Goal: Use online tool/utility: Utilize a website feature to perform a specific function

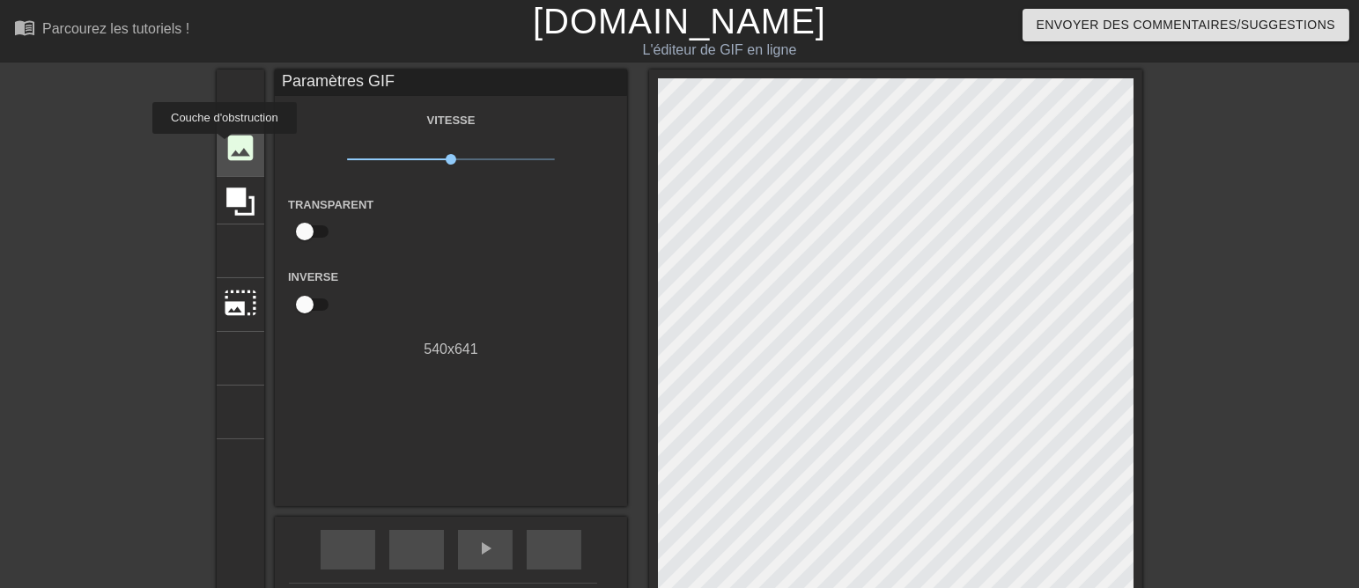
click at [225, 146] on font "image" at bounding box center [240, 147] width 33 height 33
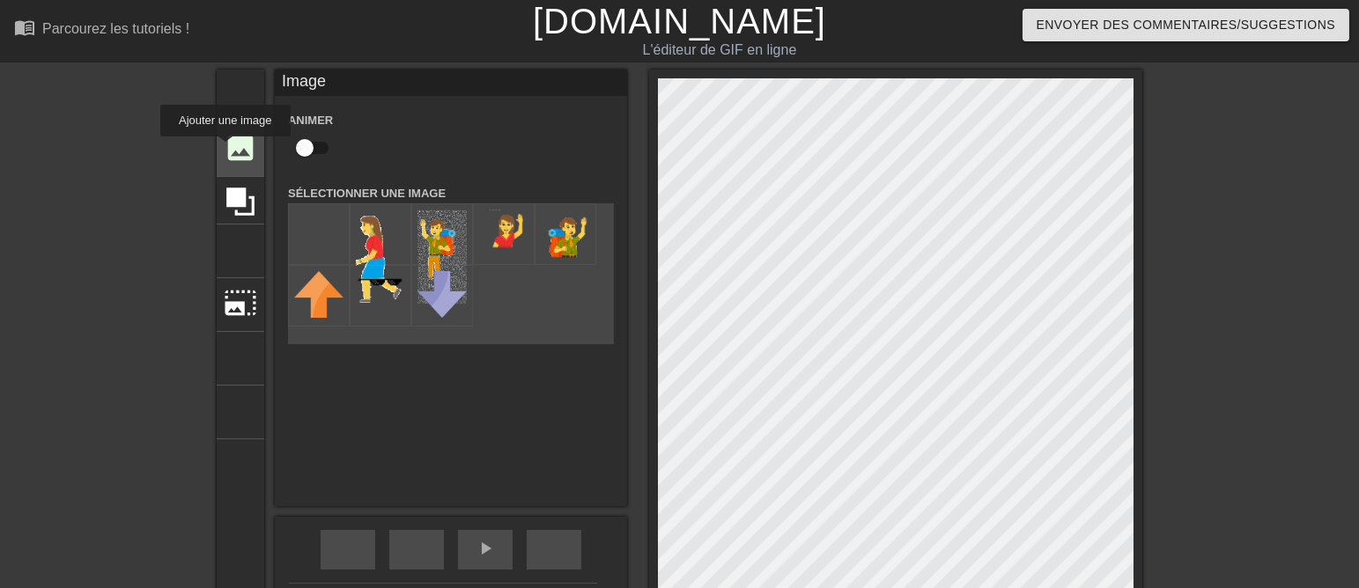
click at [225, 149] on font "image" at bounding box center [240, 147] width 33 height 33
click at [294, 247] on input "file" at bounding box center [319, 234] width 60 height 60
type input "C:\fakepath\HOMME BRAS.png2 T.png"
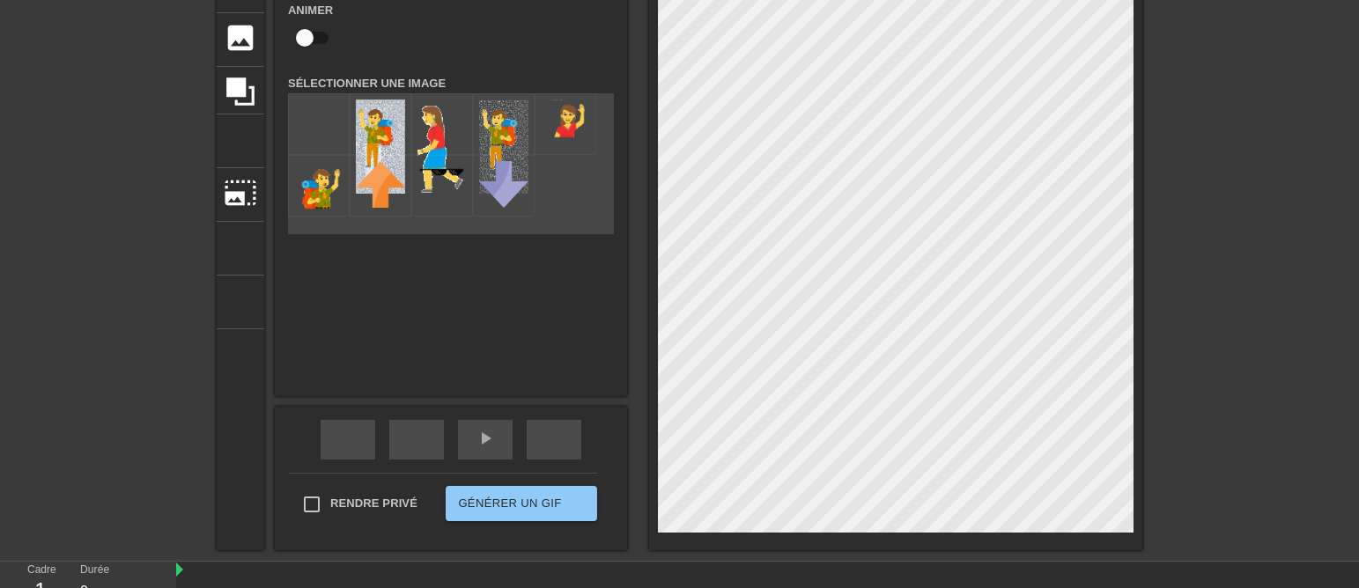
scroll to position [220, 0]
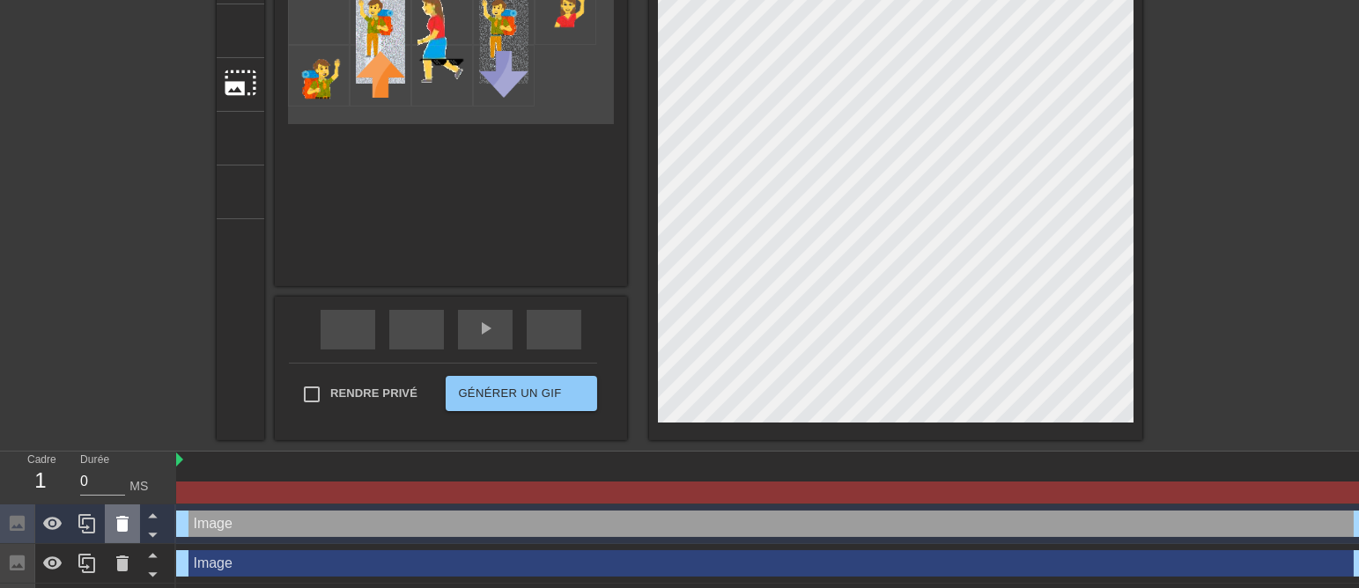
click at [111, 535] on div at bounding box center [122, 524] width 35 height 39
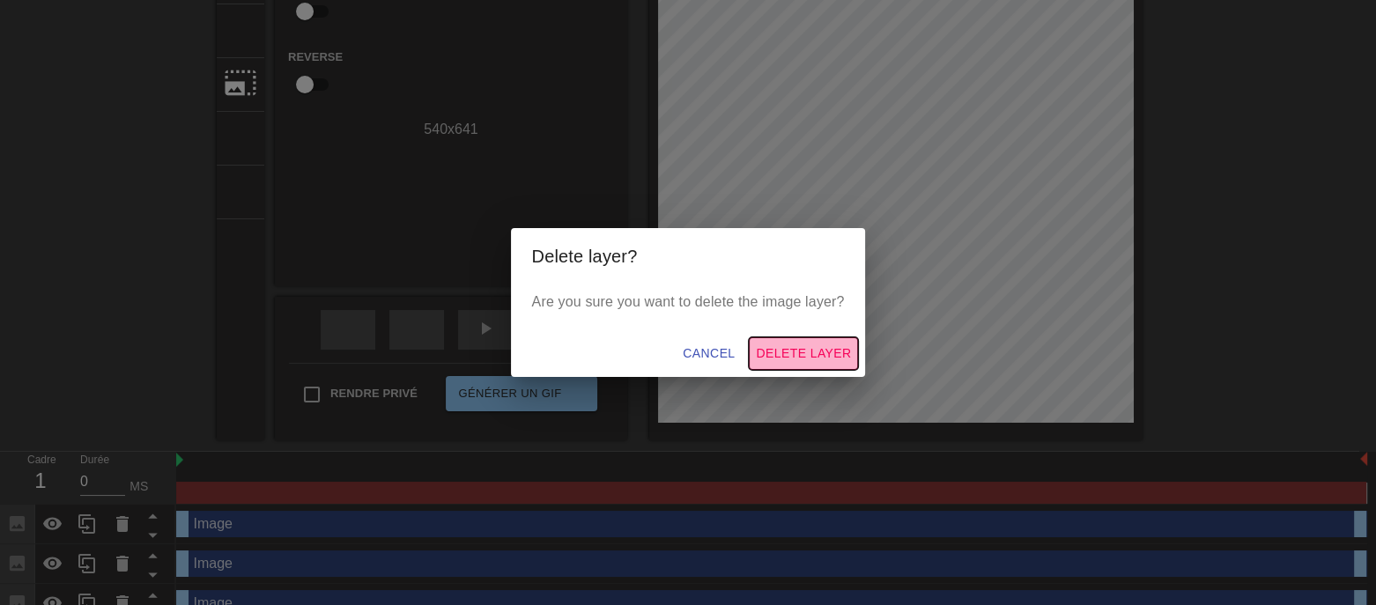
click at [822, 351] on span "Delete Layer" at bounding box center [803, 354] width 95 height 22
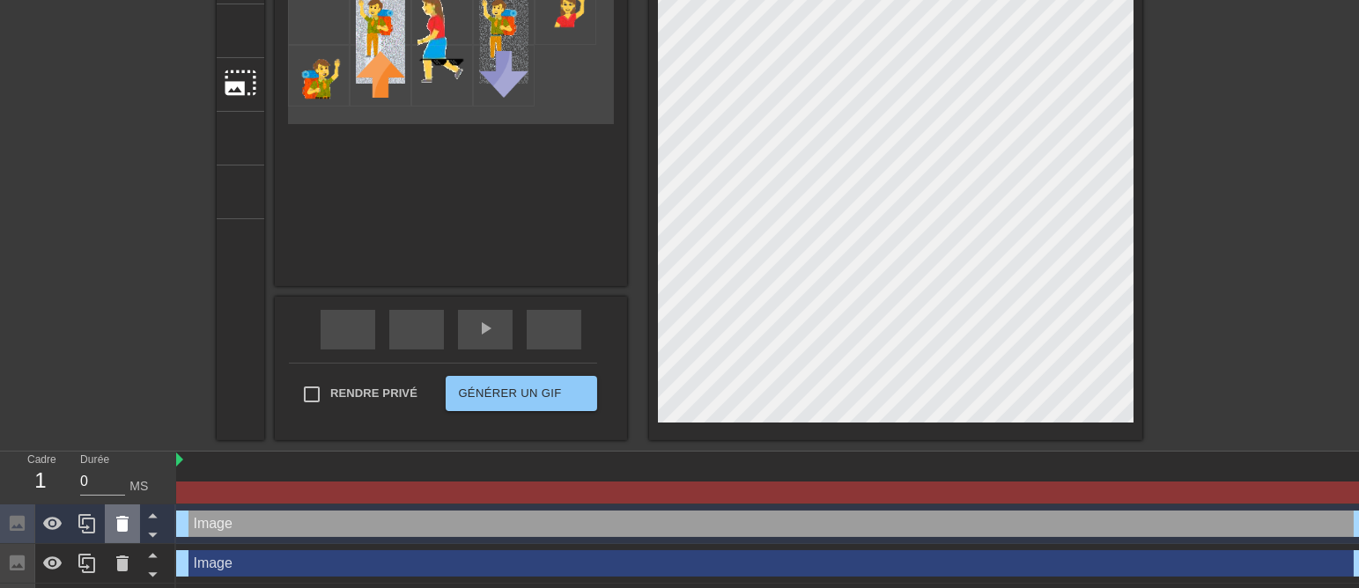
click at [129, 521] on icon at bounding box center [122, 523] width 21 height 21
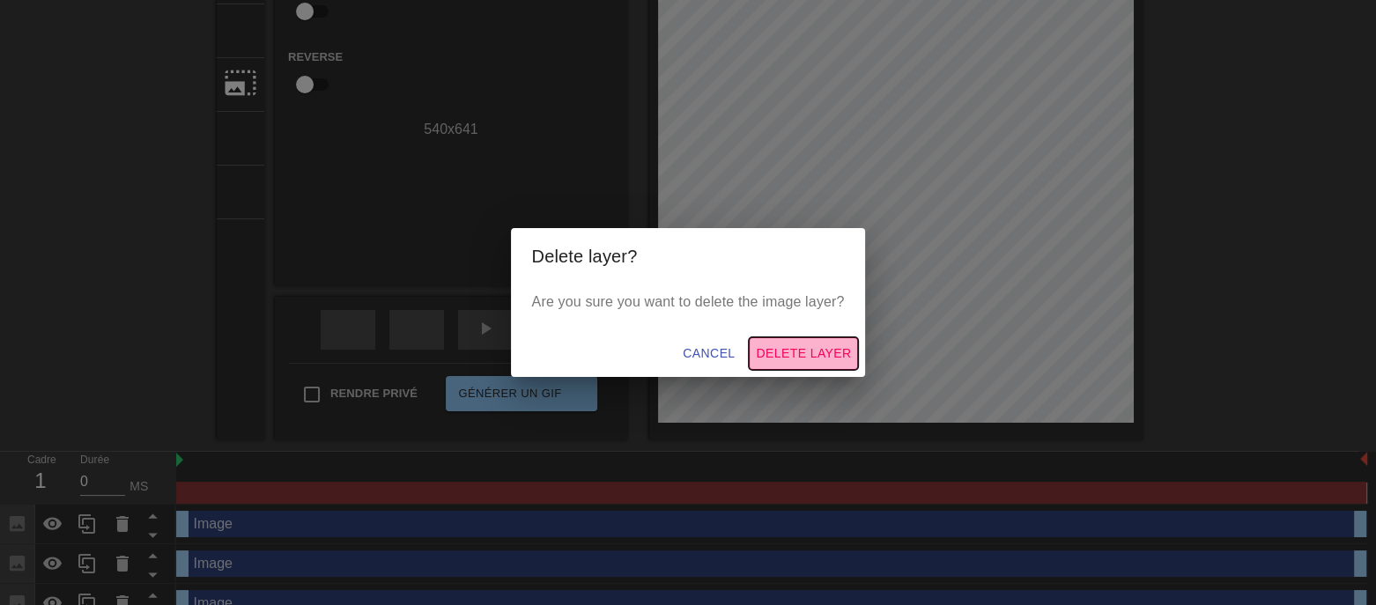
click at [842, 363] on span "Delete Layer" at bounding box center [803, 354] width 95 height 22
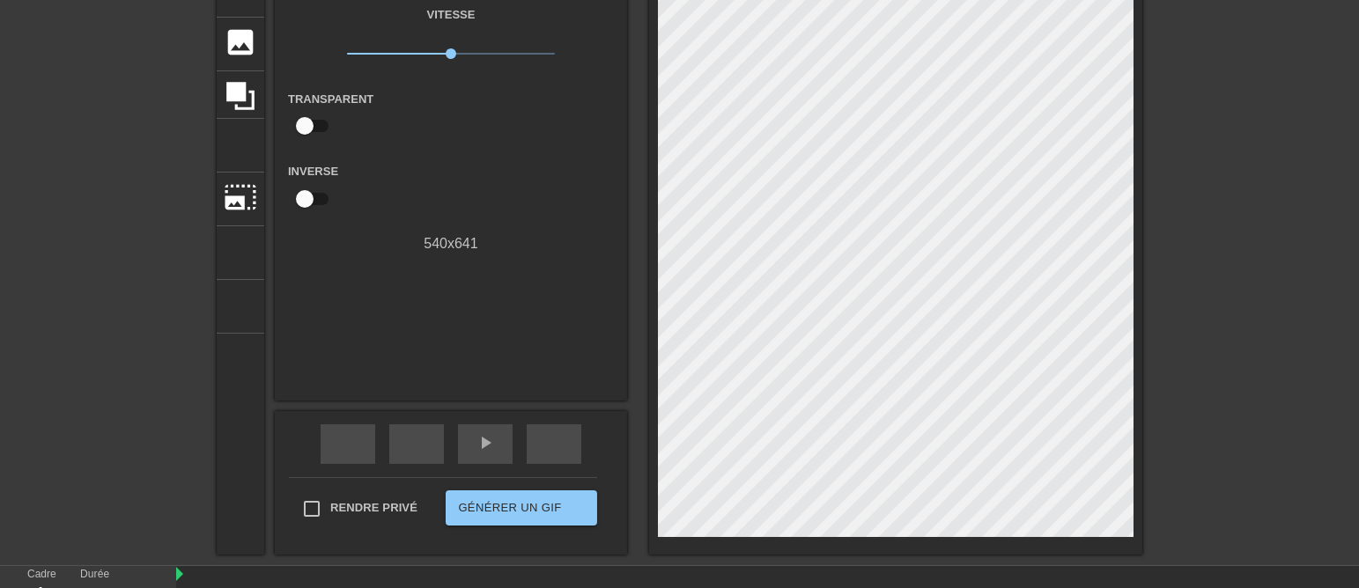
scroll to position [0, 0]
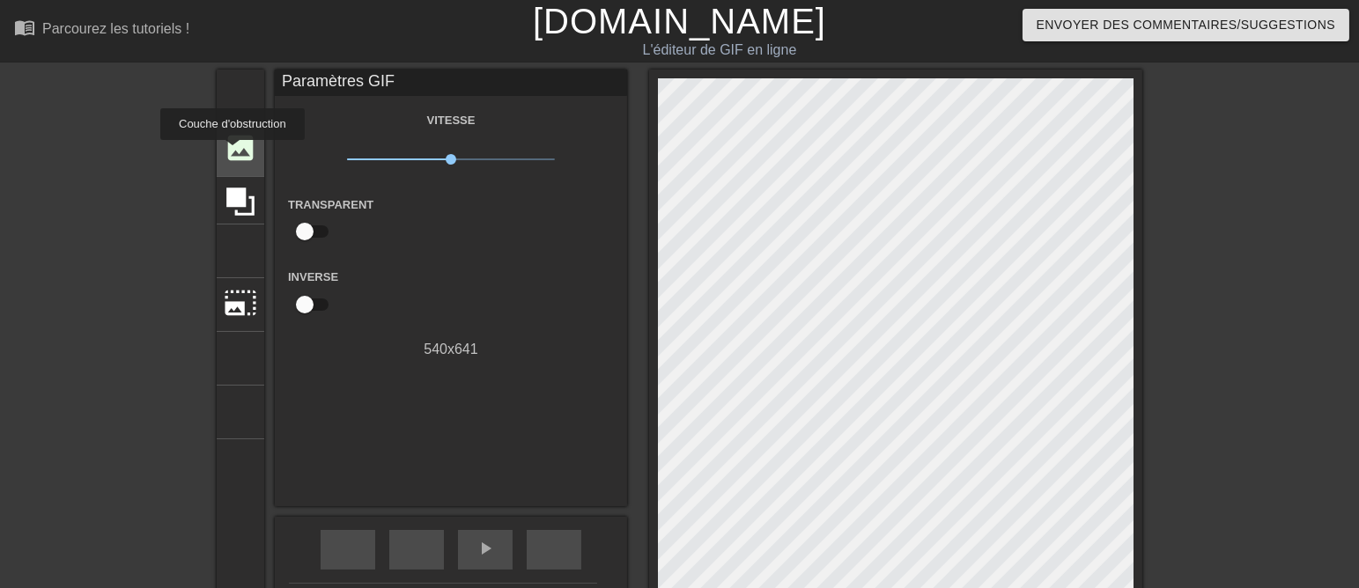
click at [232, 152] on font "image" at bounding box center [240, 147] width 33 height 33
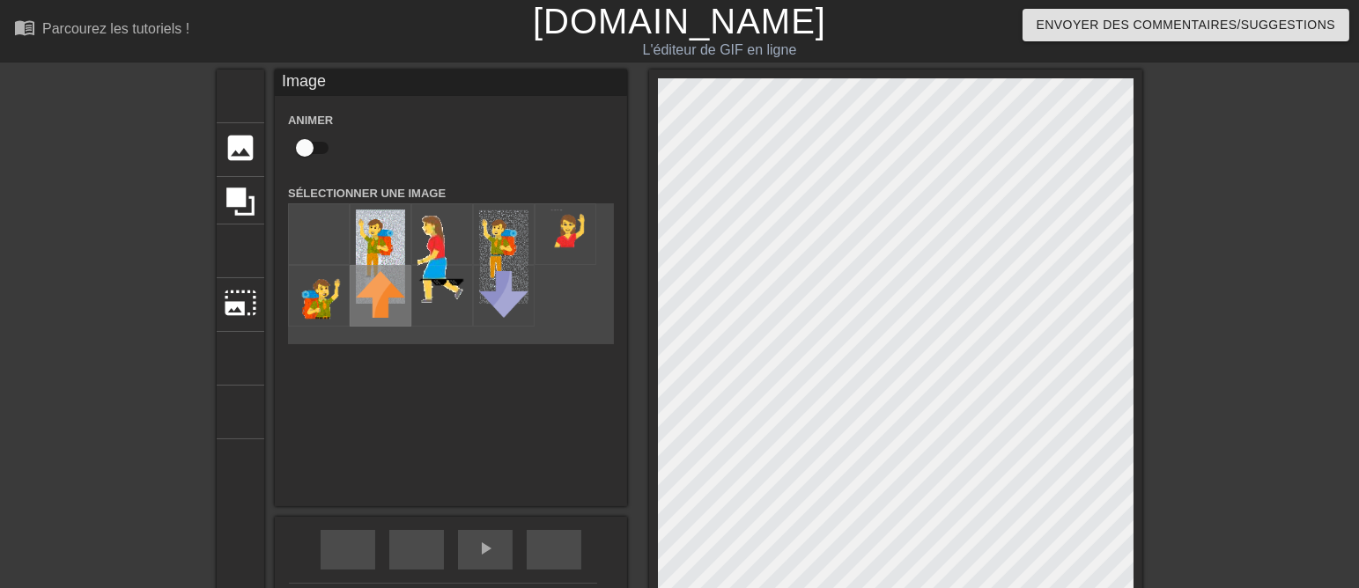
click at [362, 275] on div at bounding box center [381, 296] width 62 height 62
click at [372, 243] on img at bounding box center [380, 257] width 49 height 94
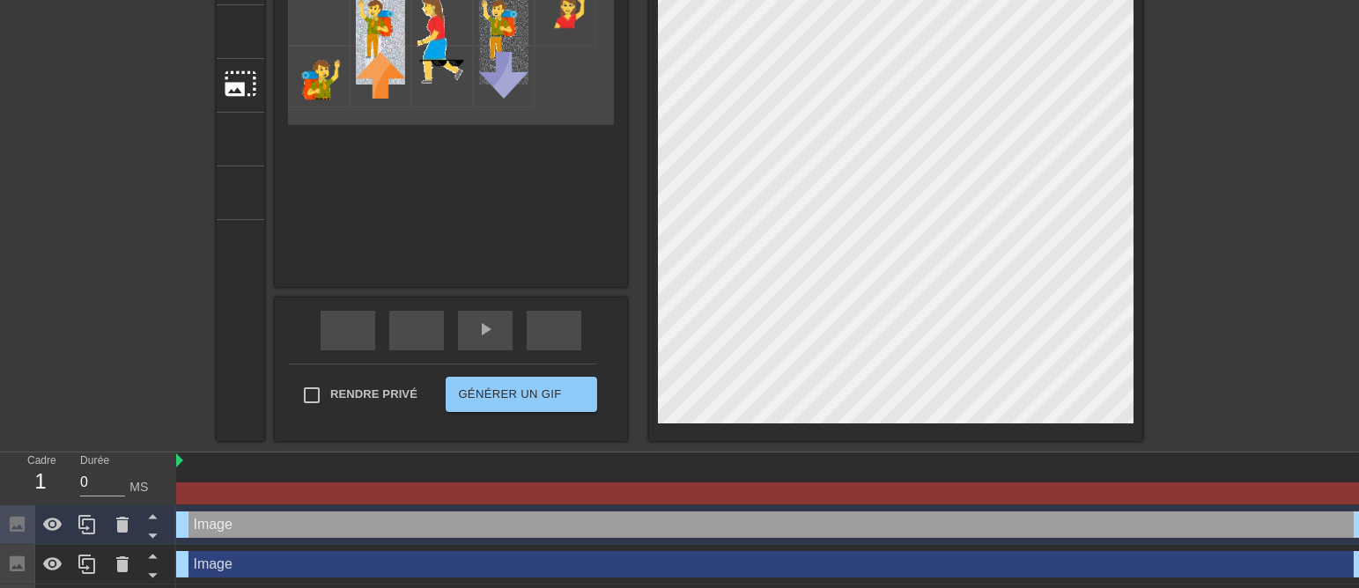
scroll to position [220, 0]
click at [117, 526] on icon at bounding box center [122, 524] width 12 height 16
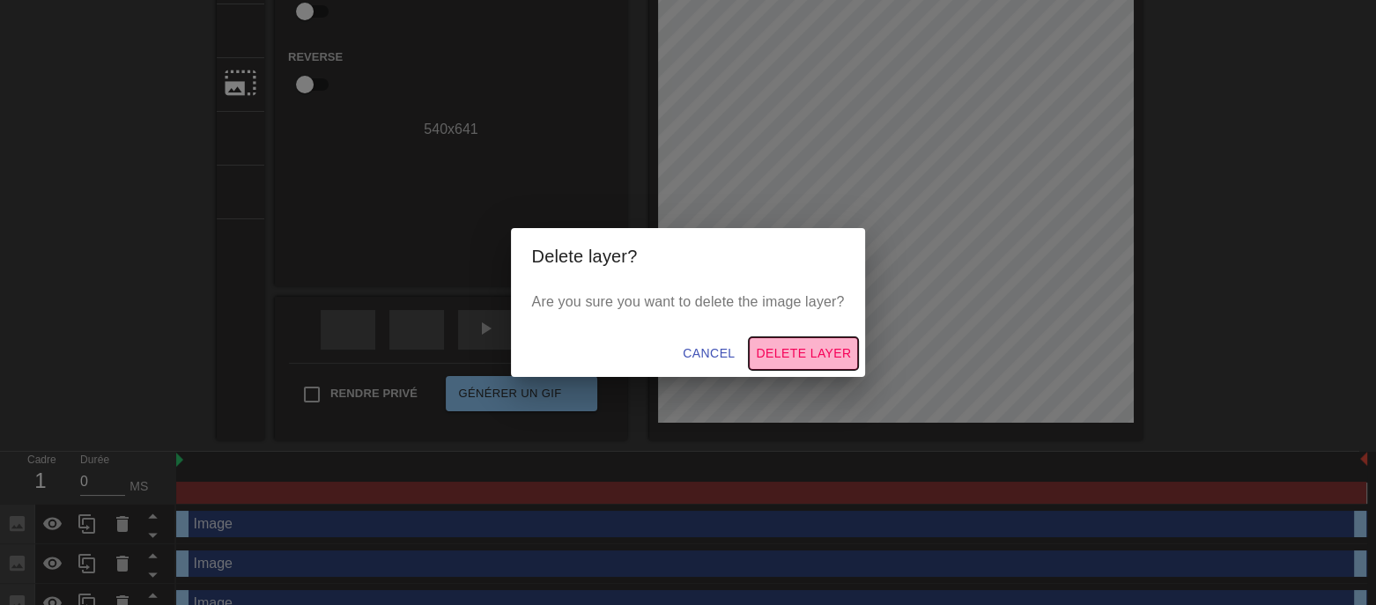
click at [824, 356] on span "Delete Layer" at bounding box center [803, 354] width 95 height 22
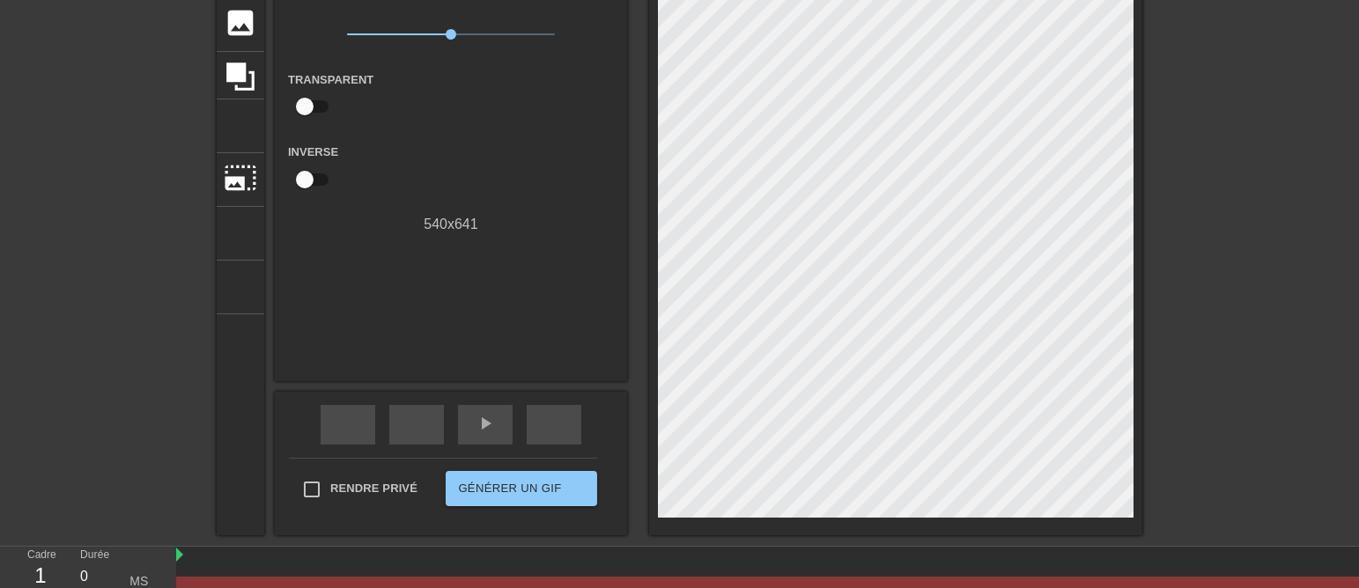
scroll to position [0, 0]
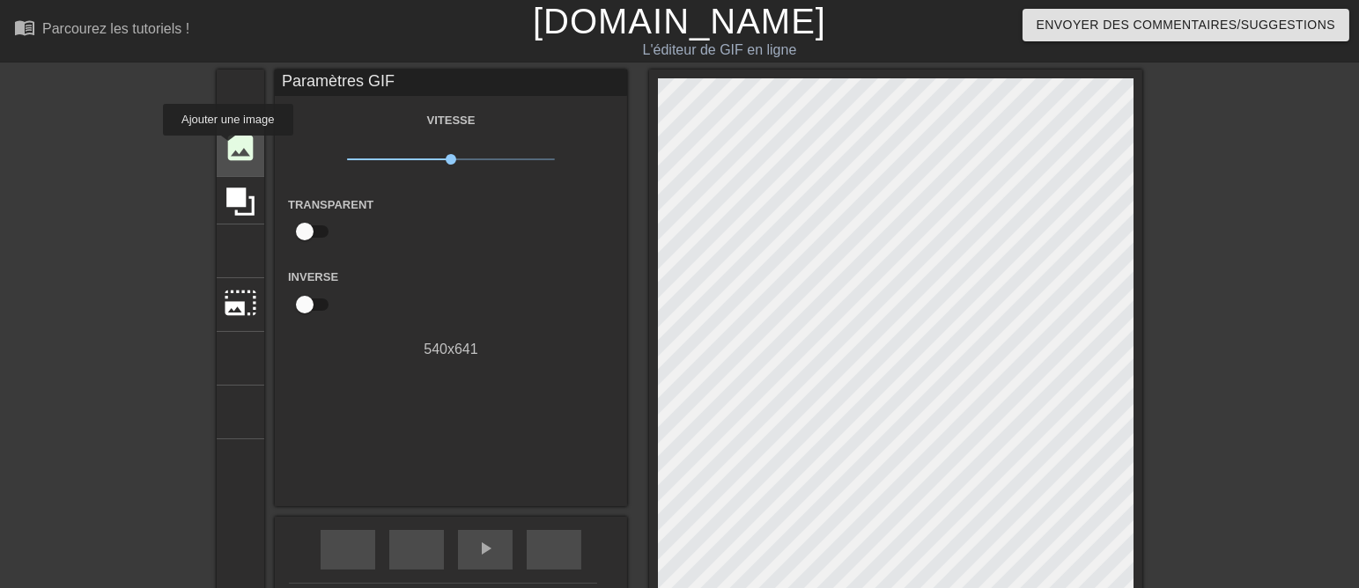
click at [228, 149] on font "image" at bounding box center [240, 147] width 33 height 33
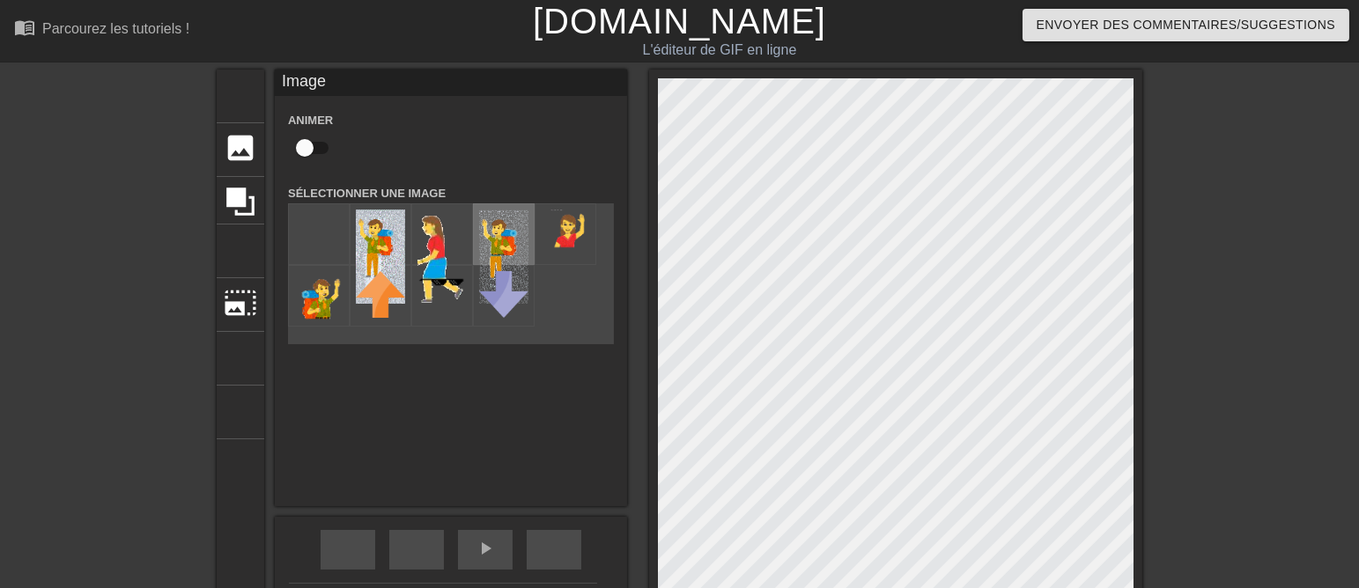
click at [483, 248] on img at bounding box center [503, 257] width 49 height 94
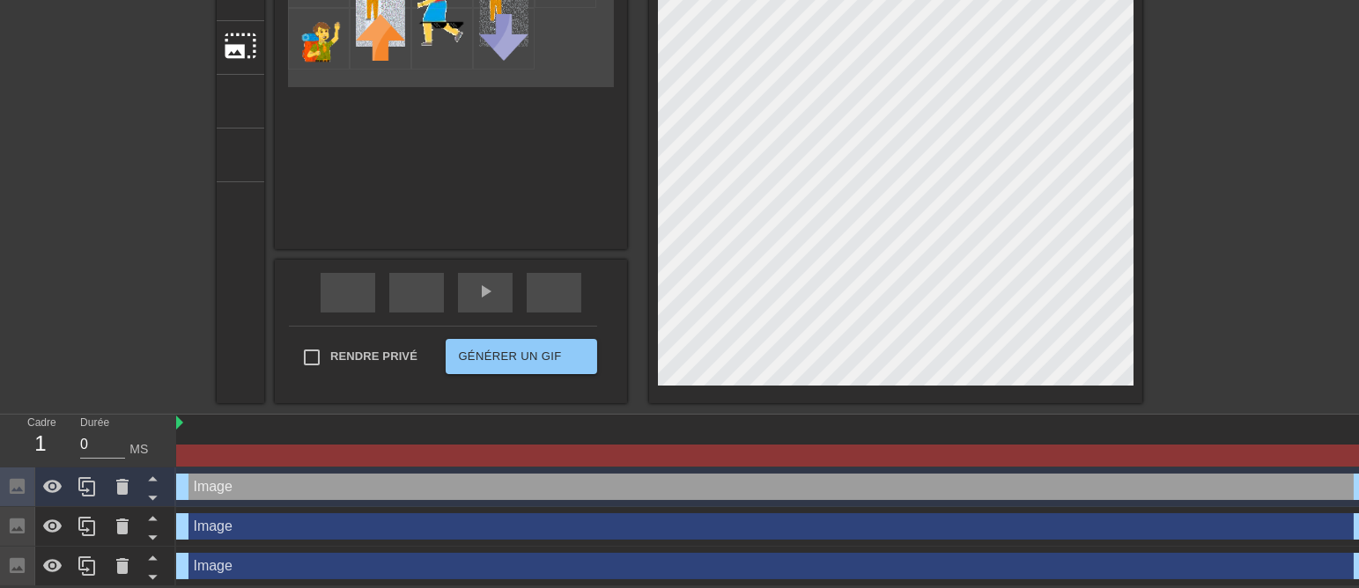
scroll to position [261, 0]
click at [117, 483] on icon at bounding box center [122, 487] width 12 height 16
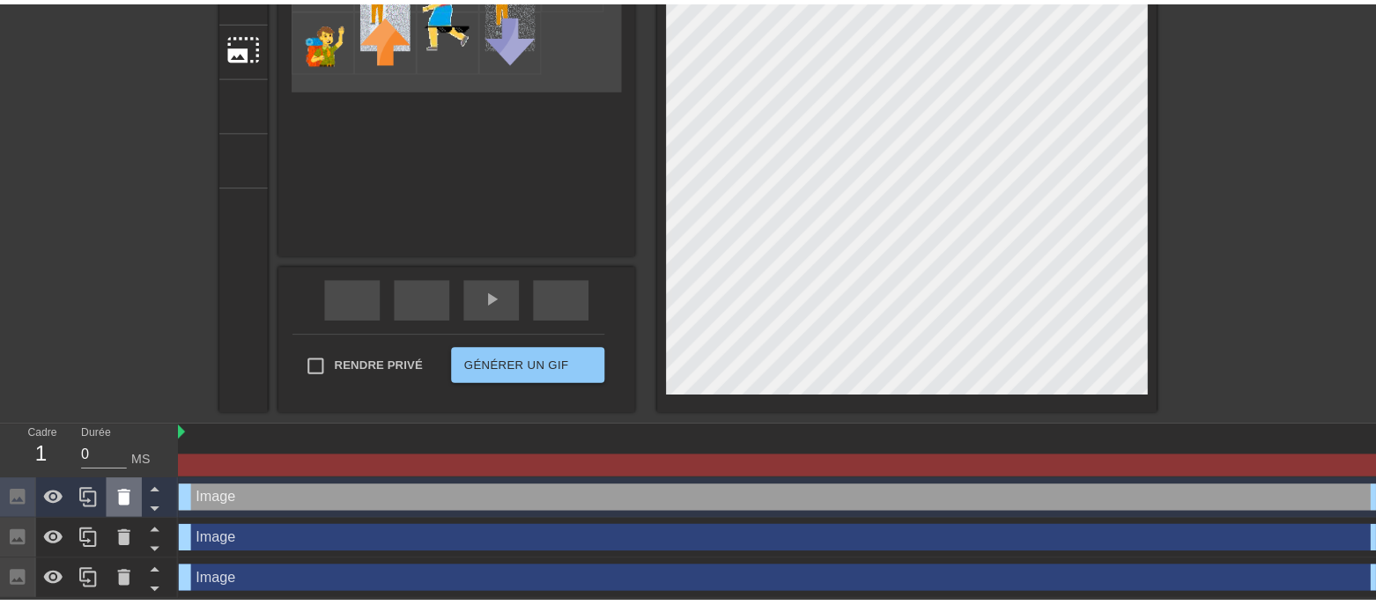
scroll to position [245, 0]
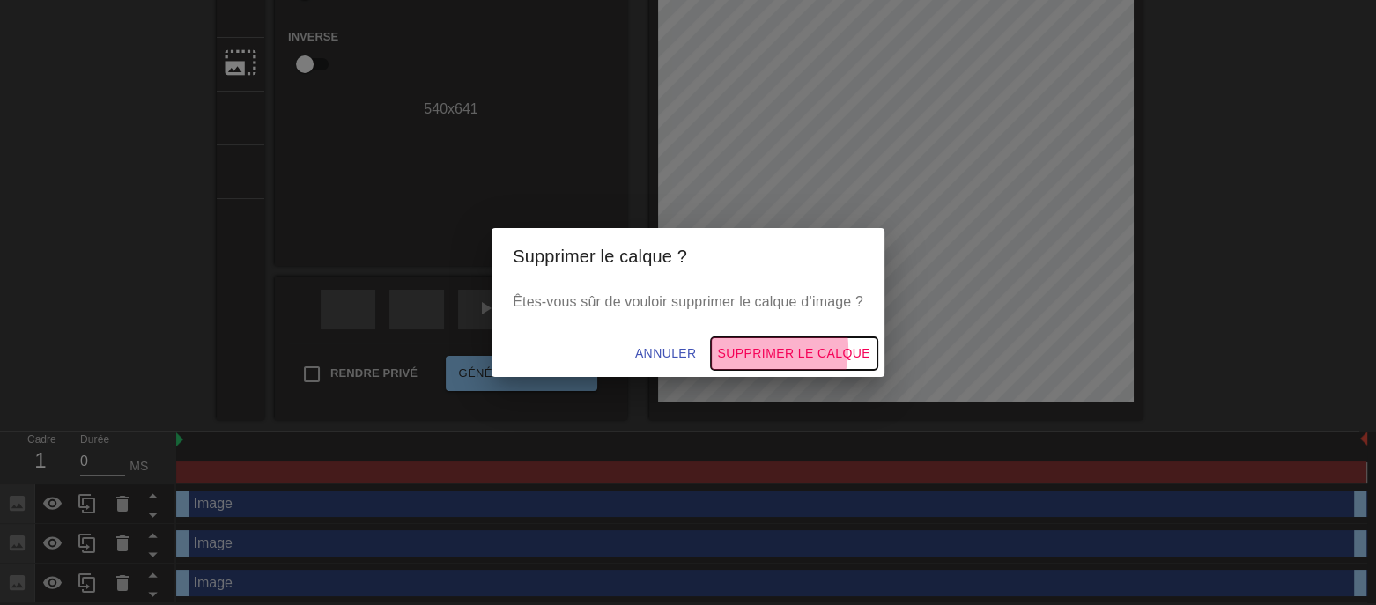
click at [804, 351] on span "Supprimer le calque" at bounding box center [794, 354] width 152 height 22
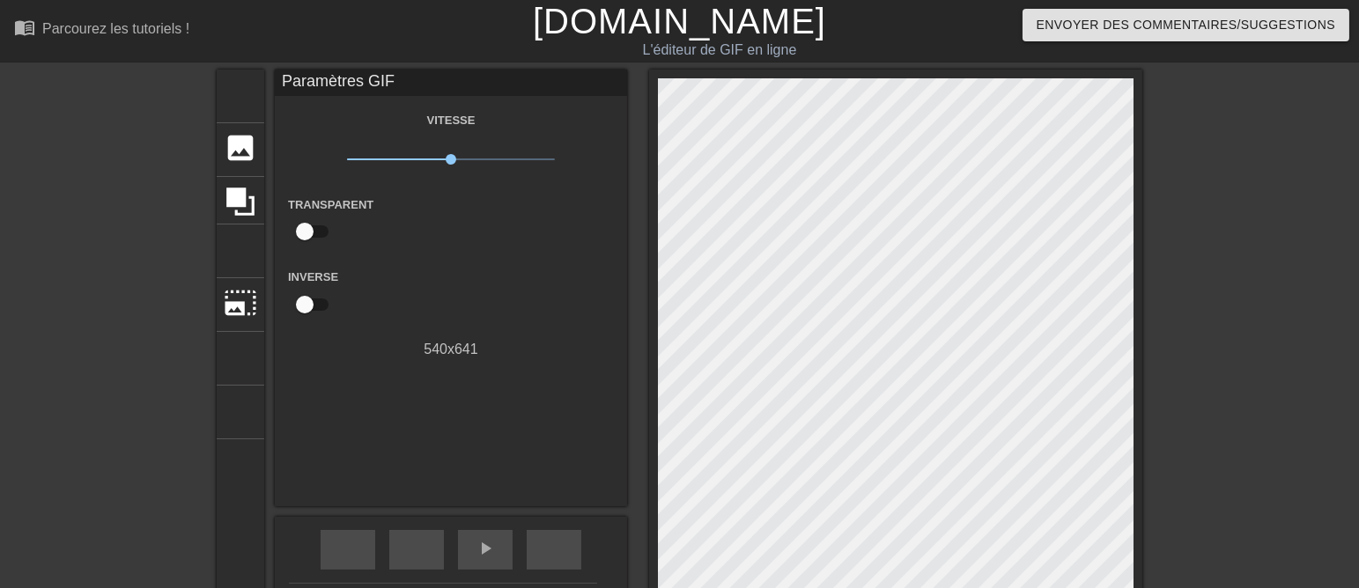
scroll to position [0, 0]
click at [224, 154] on font "image" at bounding box center [240, 147] width 33 height 33
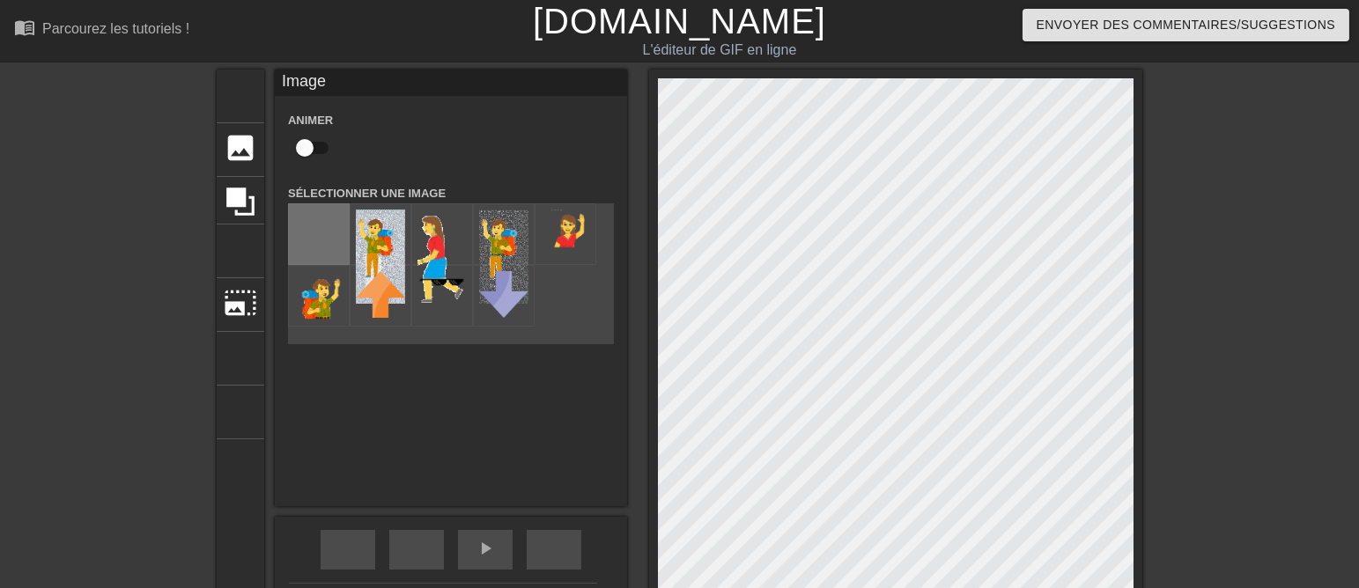
click at [295, 233] on input "file" at bounding box center [319, 234] width 60 height 60
type input "C:\fakepath\ezgif-1-FOND.png"
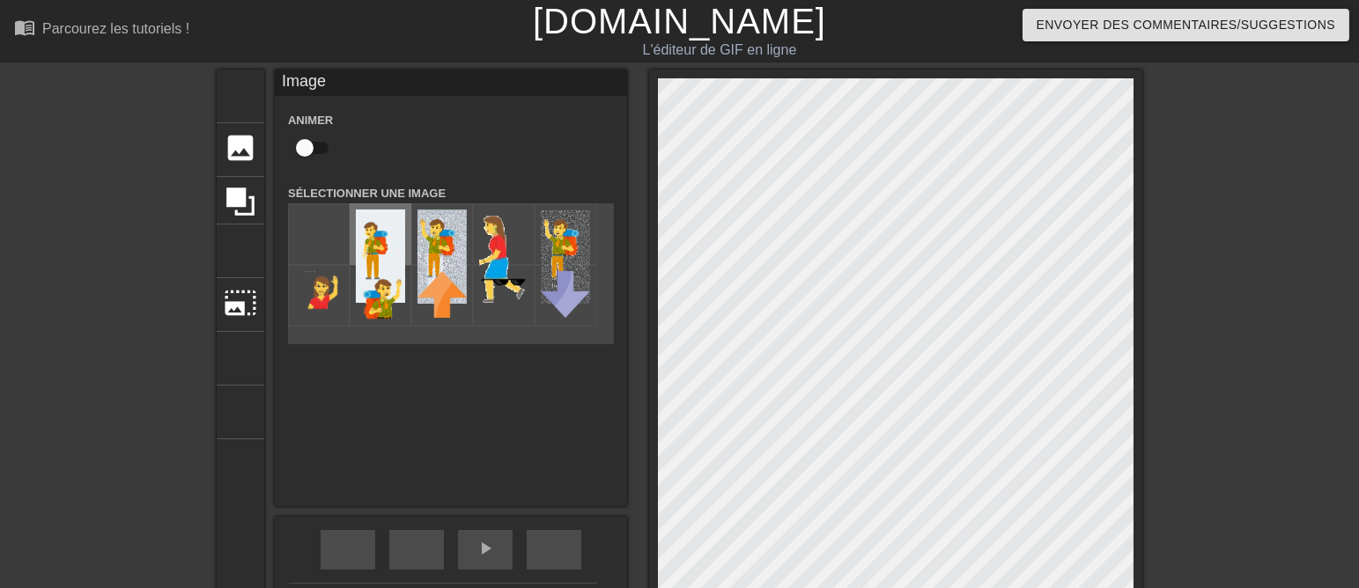
click at [373, 225] on img at bounding box center [380, 256] width 49 height 93
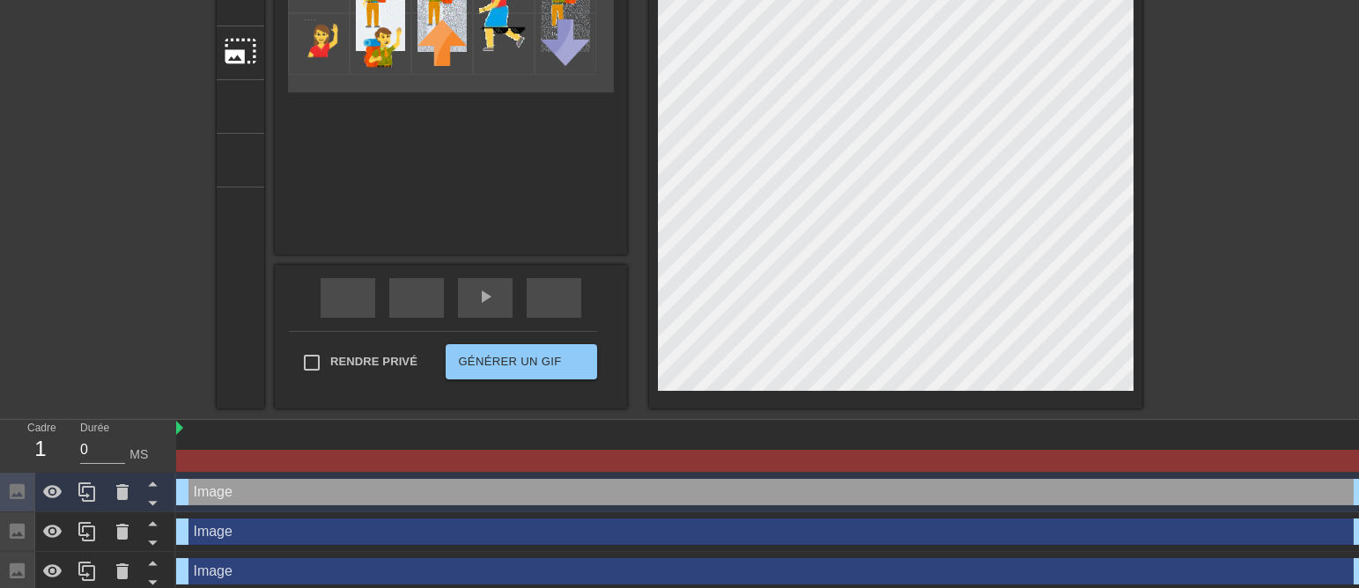
scroll to position [261, 0]
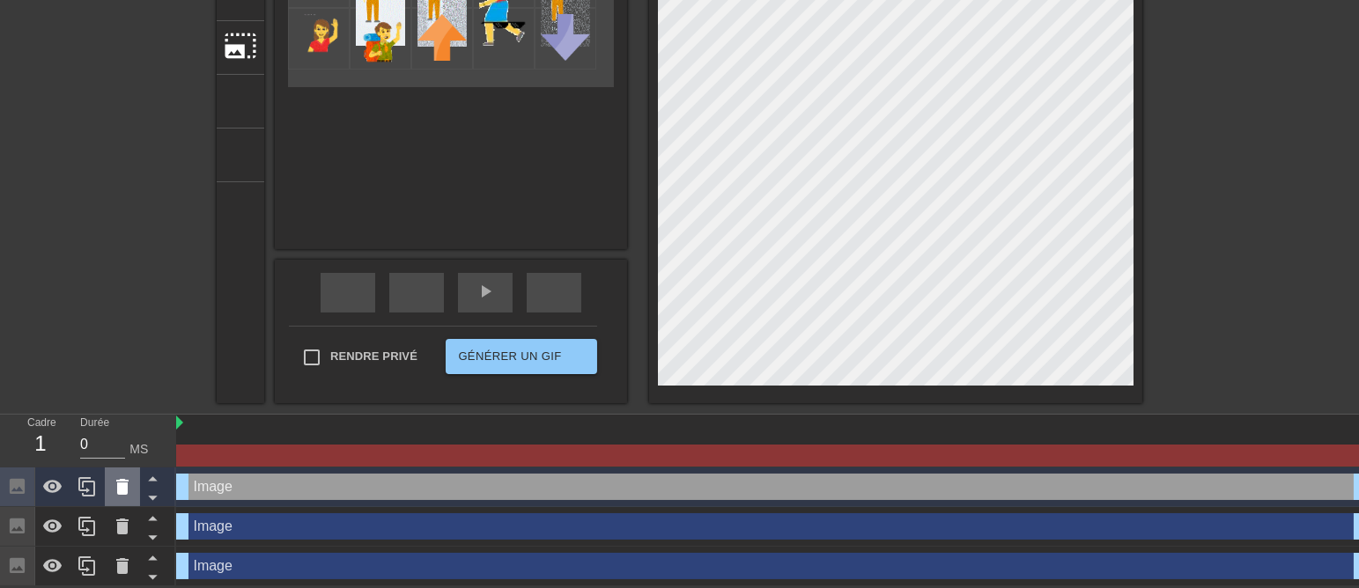
click at [117, 479] on icon at bounding box center [122, 486] width 21 height 21
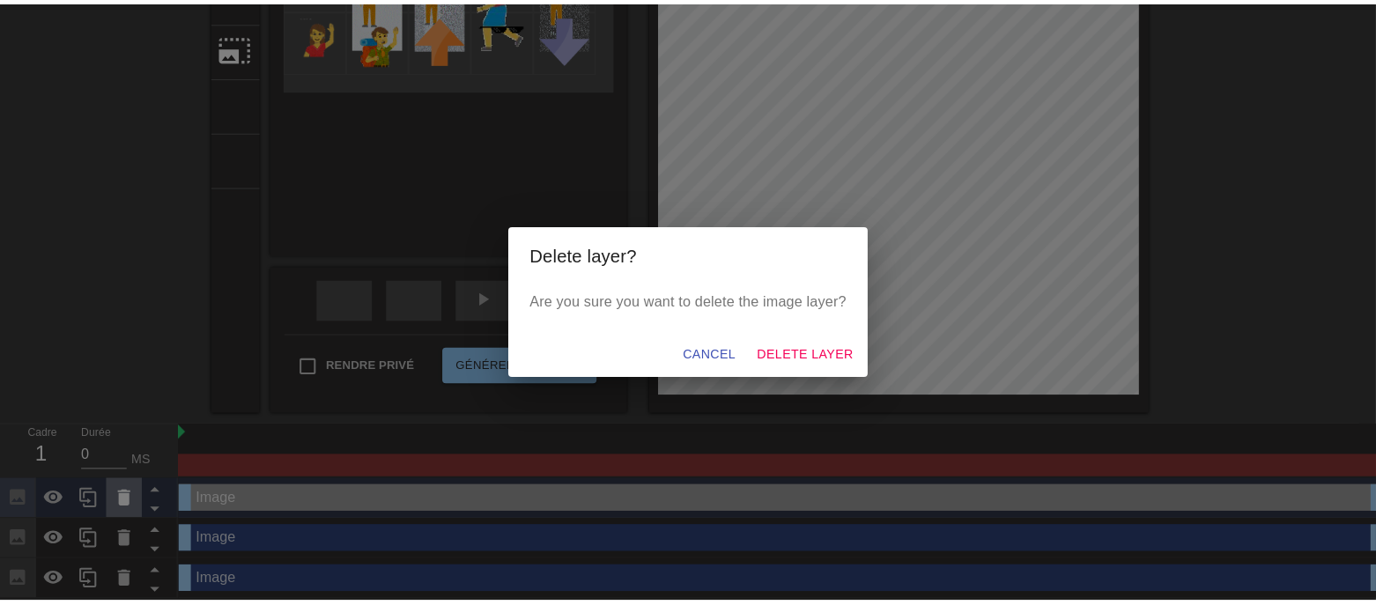
scroll to position [245, 0]
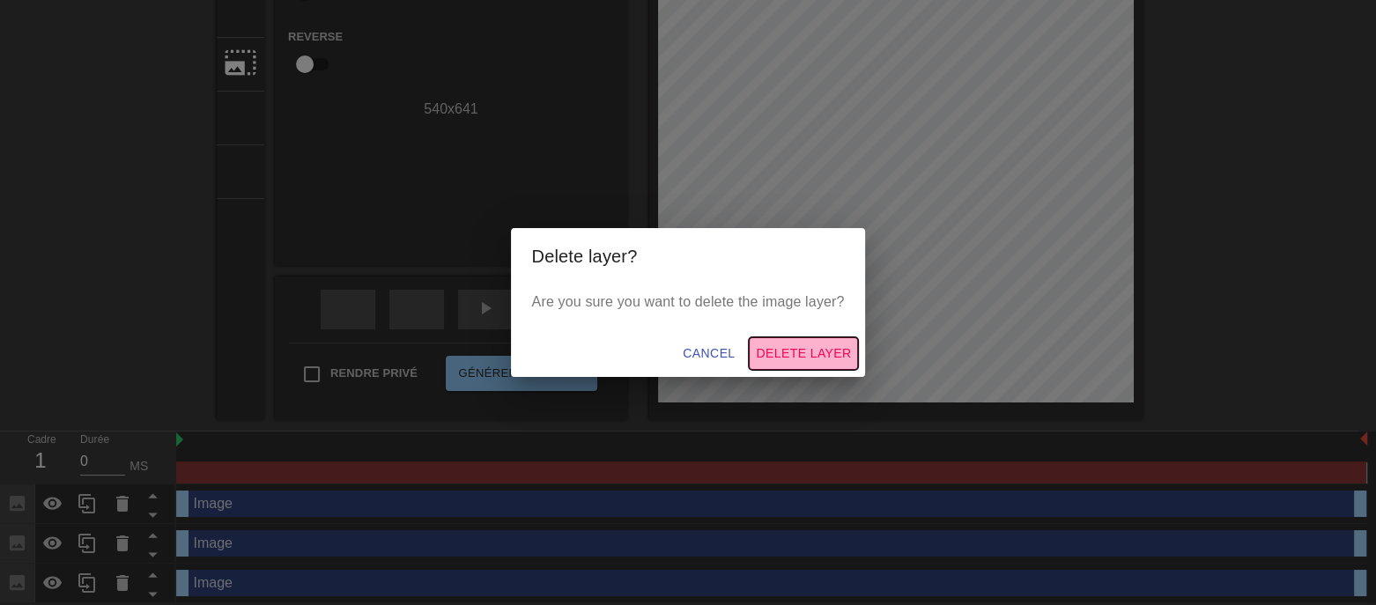
click at [851, 356] on span "Delete Layer" at bounding box center [803, 354] width 95 height 22
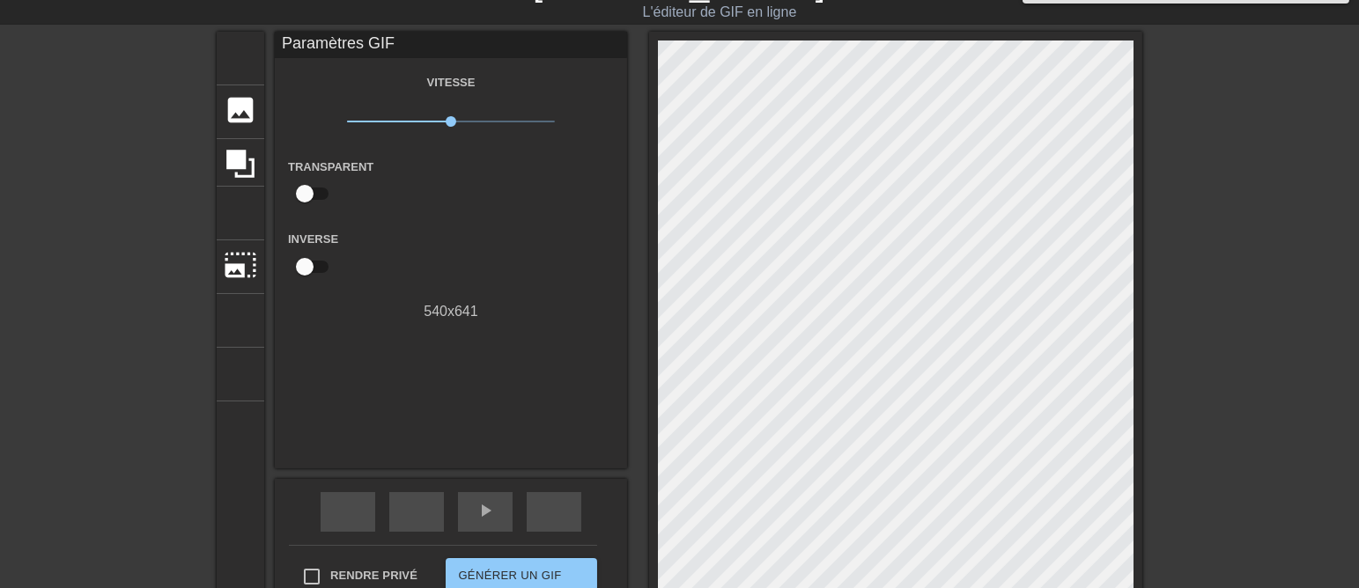
scroll to position [0, 0]
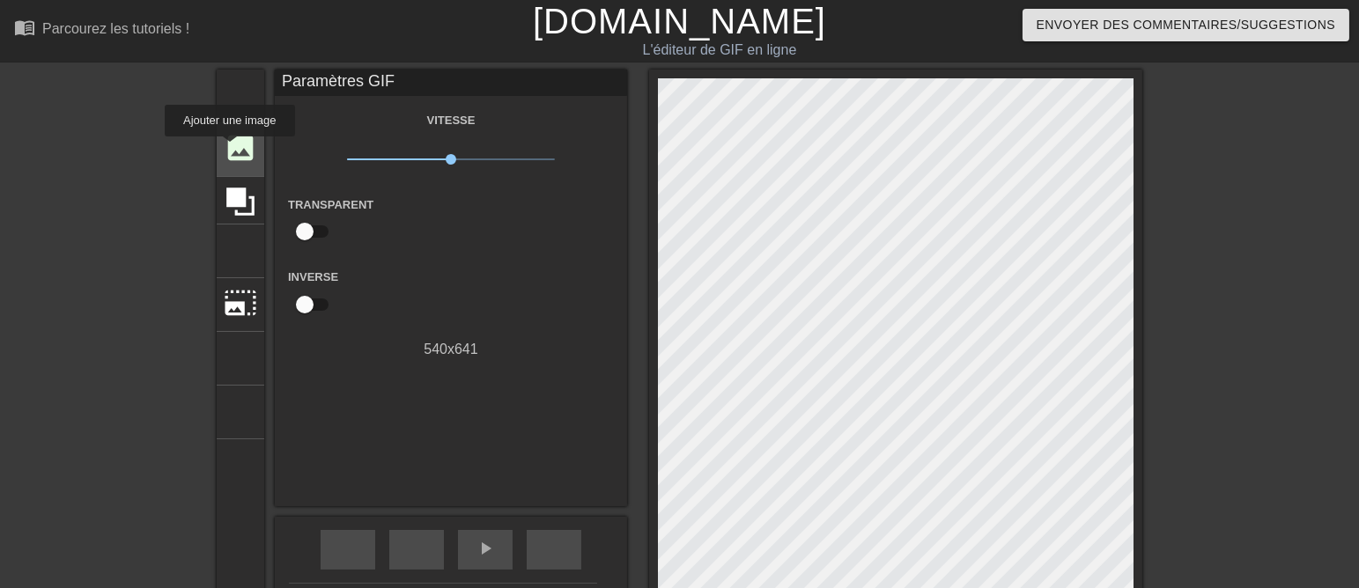
click at [230, 149] on font "image" at bounding box center [240, 147] width 33 height 33
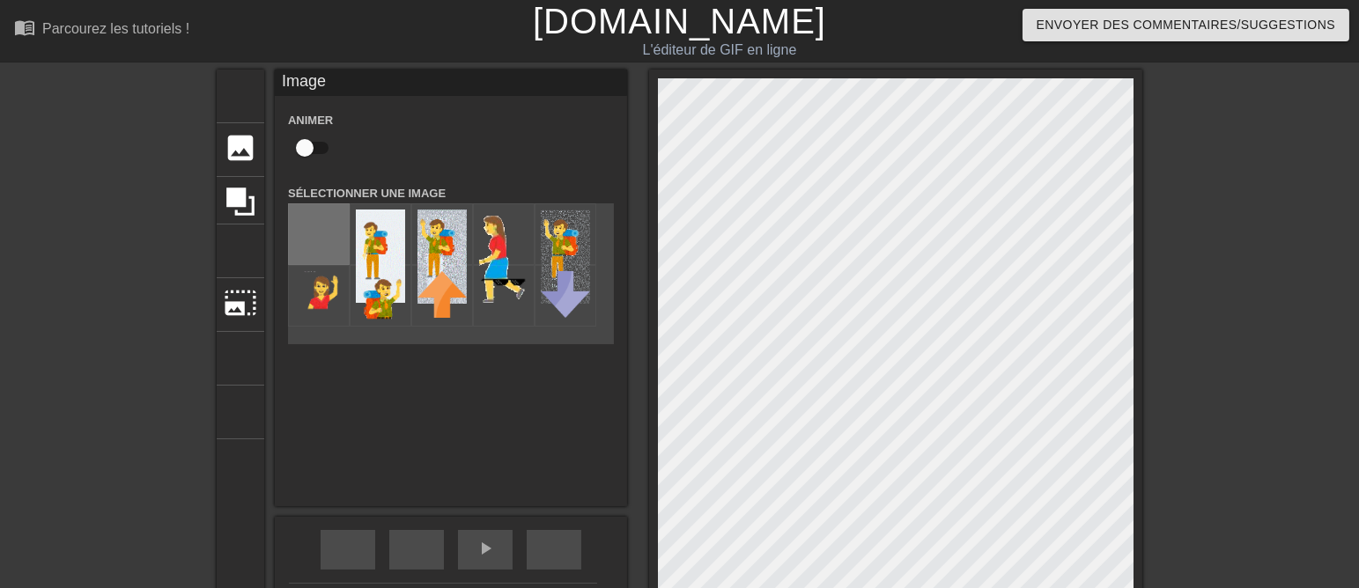
click at [297, 241] on input "file" at bounding box center [319, 234] width 60 height 60
type input "C:\fakepath\HOMME BRAS.png2 T.png"
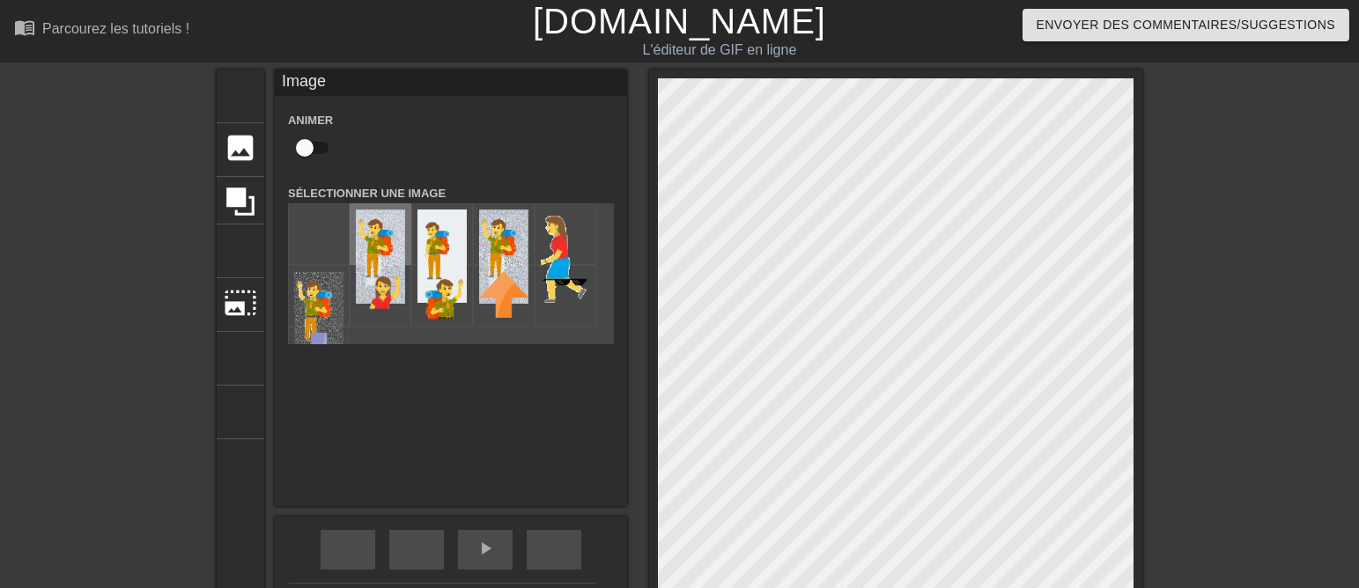
click at [365, 256] on img at bounding box center [380, 257] width 49 height 94
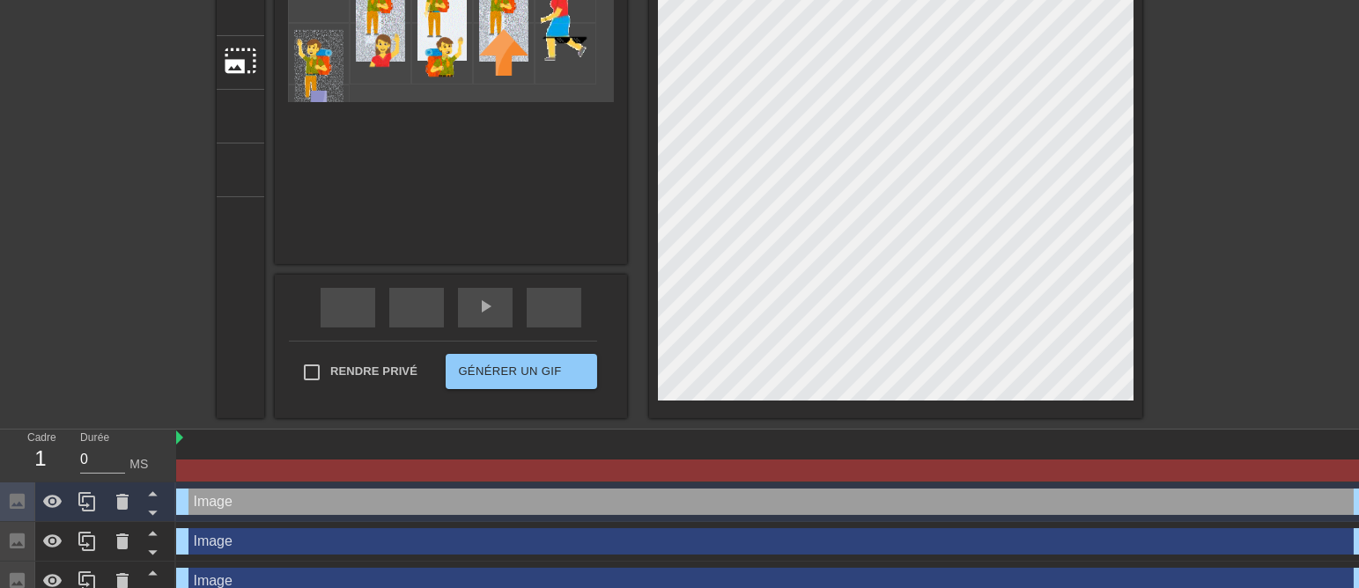
scroll to position [261, 0]
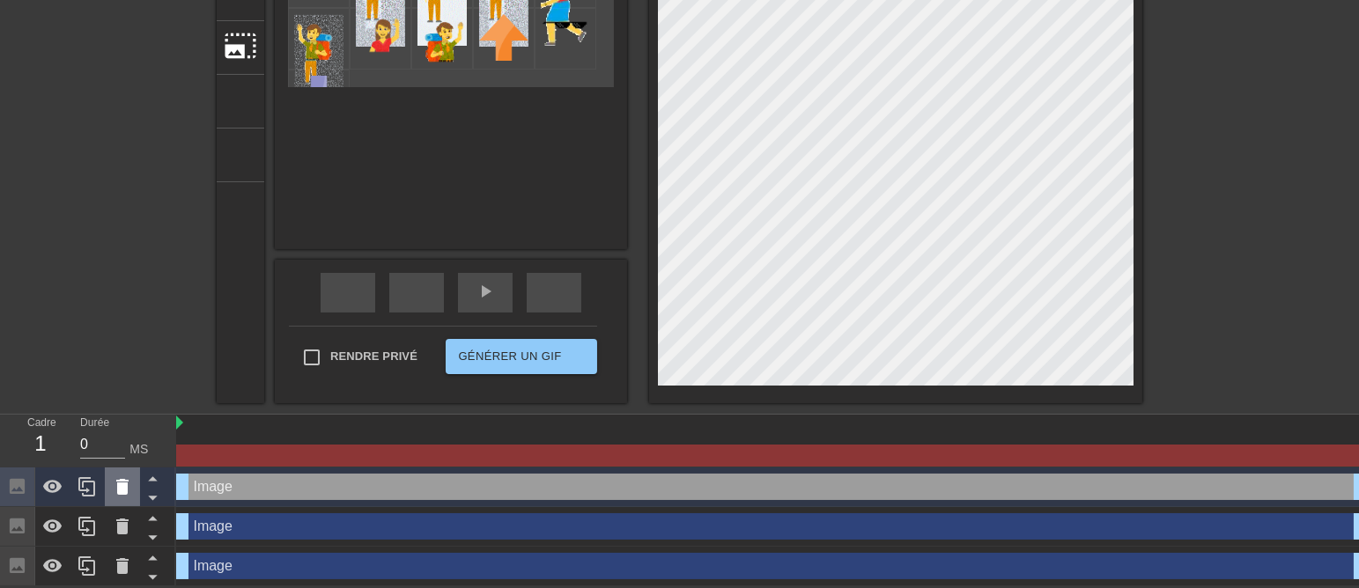
click at [120, 483] on icon at bounding box center [122, 487] width 12 height 16
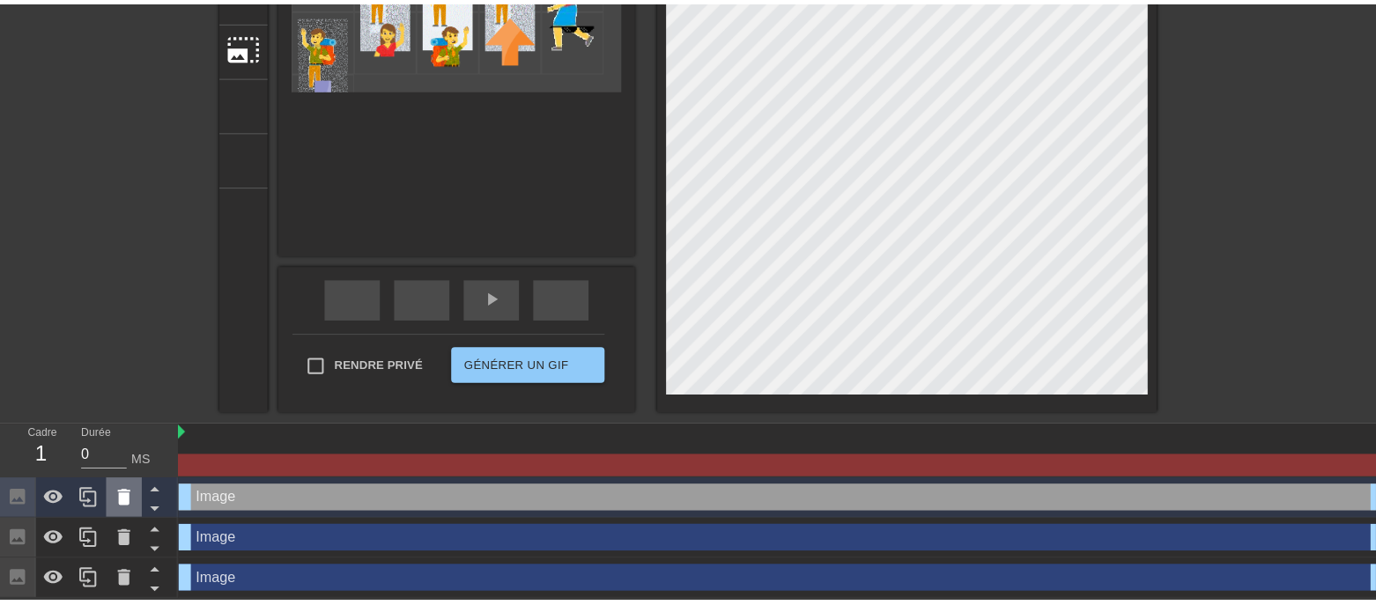
scroll to position [245, 0]
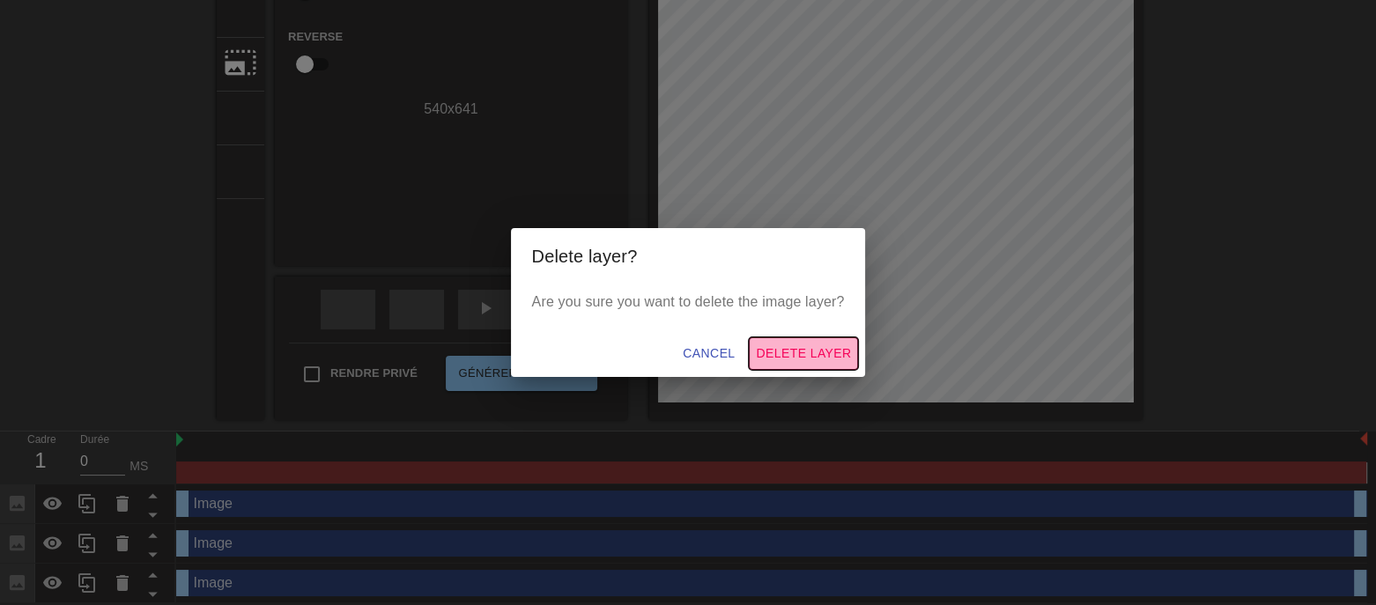
click at [844, 356] on span "Delete Layer" at bounding box center [803, 354] width 95 height 22
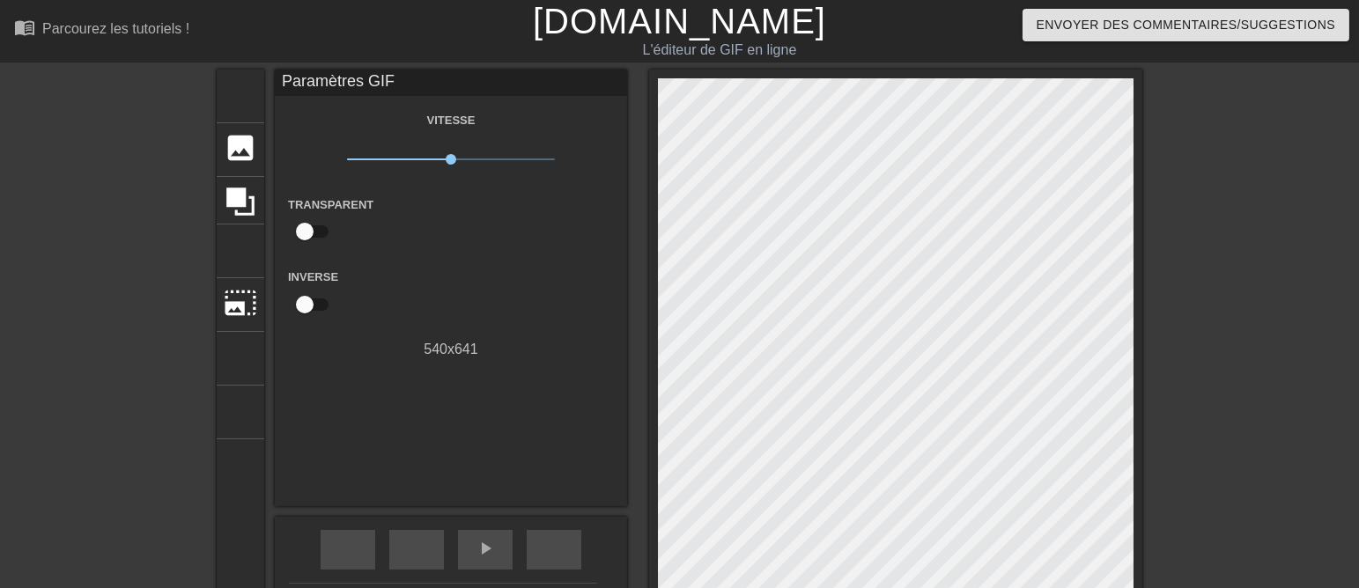
scroll to position [0, 0]
click at [224, 144] on font "image" at bounding box center [240, 147] width 33 height 33
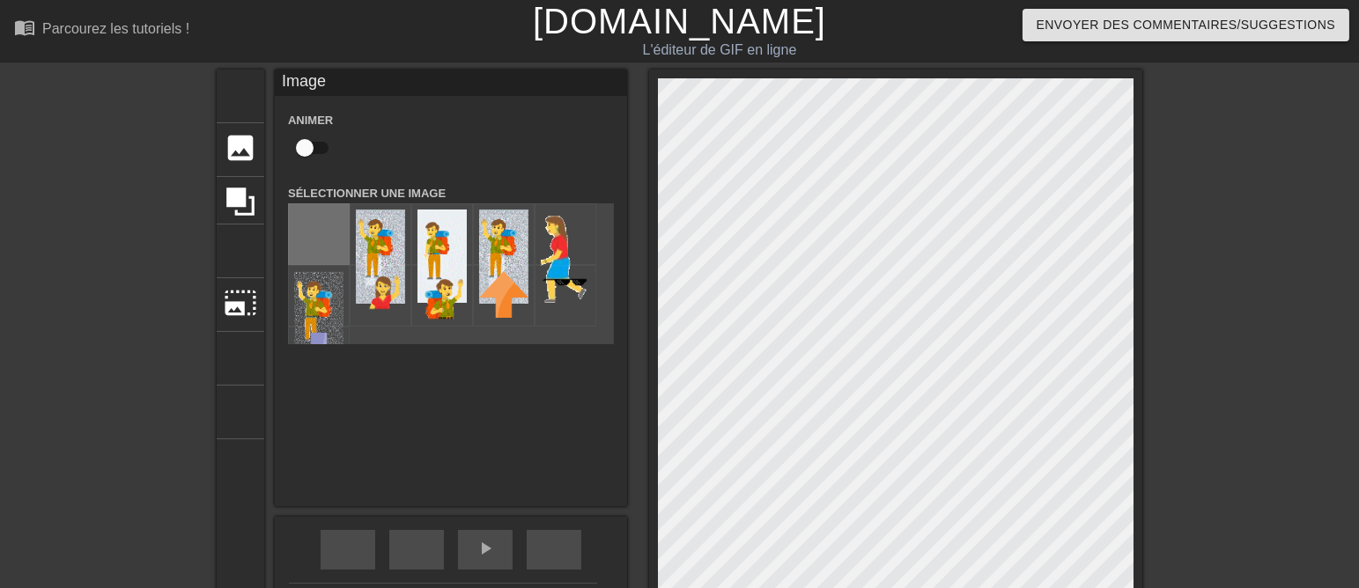
click at [294, 240] on input "file" at bounding box center [319, 234] width 60 height 60
type input "C:\fakepath\ezgif-1-FOND.png"
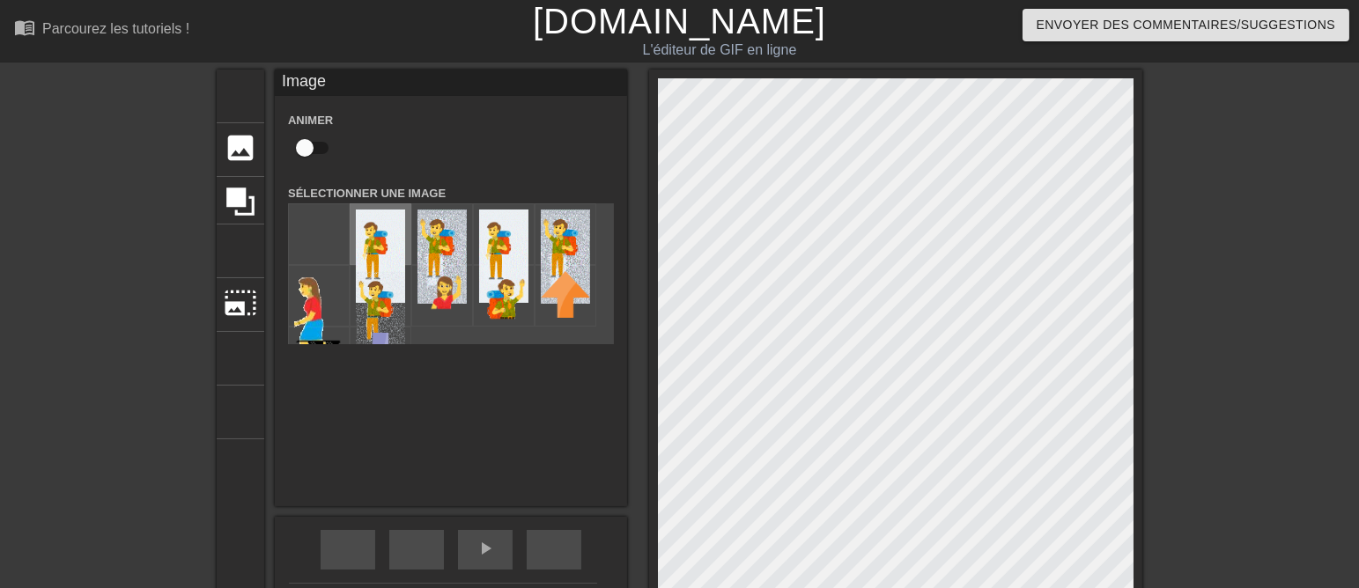
click at [378, 262] on img at bounding box center [380, 256] width 49 height 93
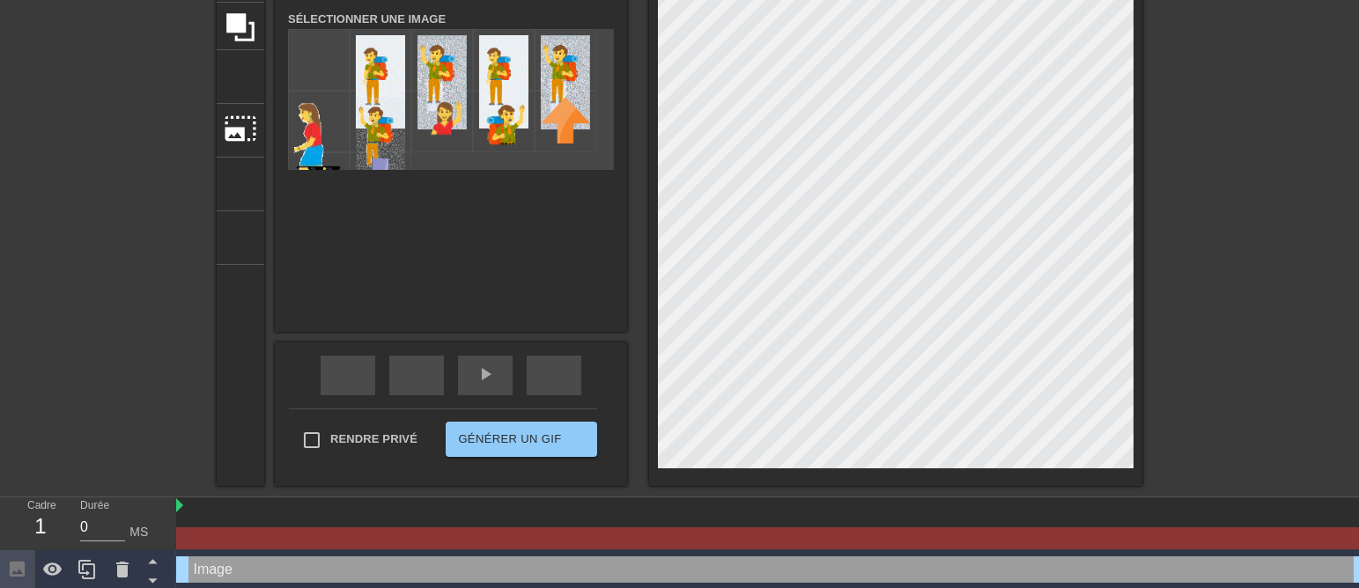
scroll to position [220, 0]
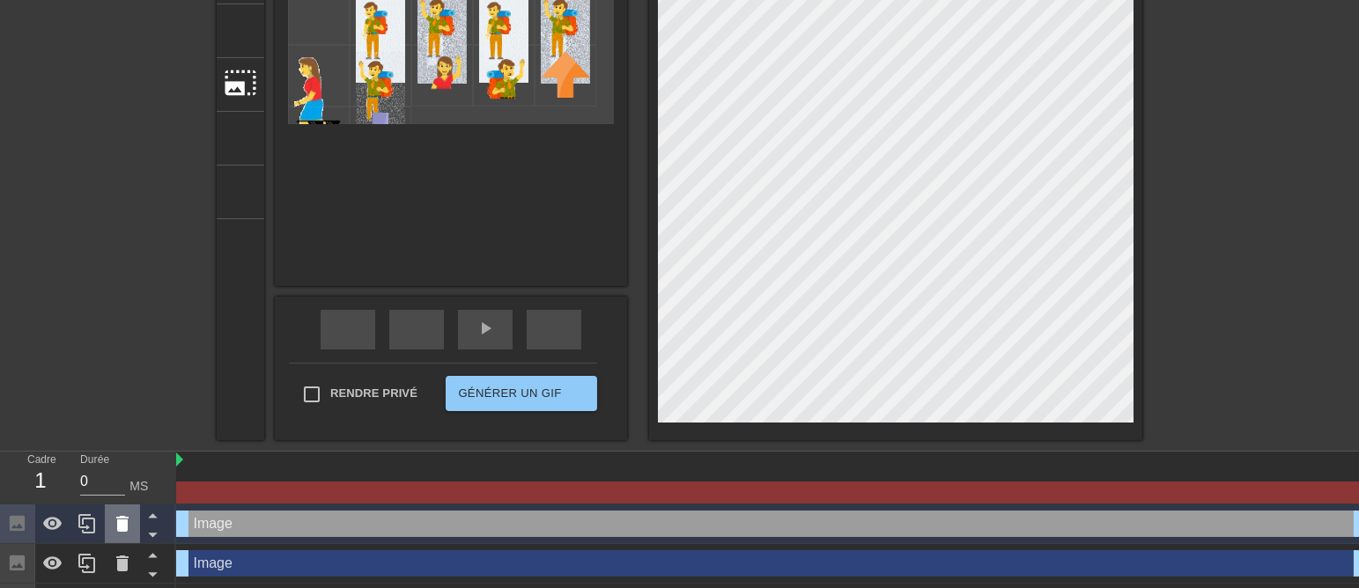
click at [123, 527] on icon at bounding box center [122, 524] width 12 height 16
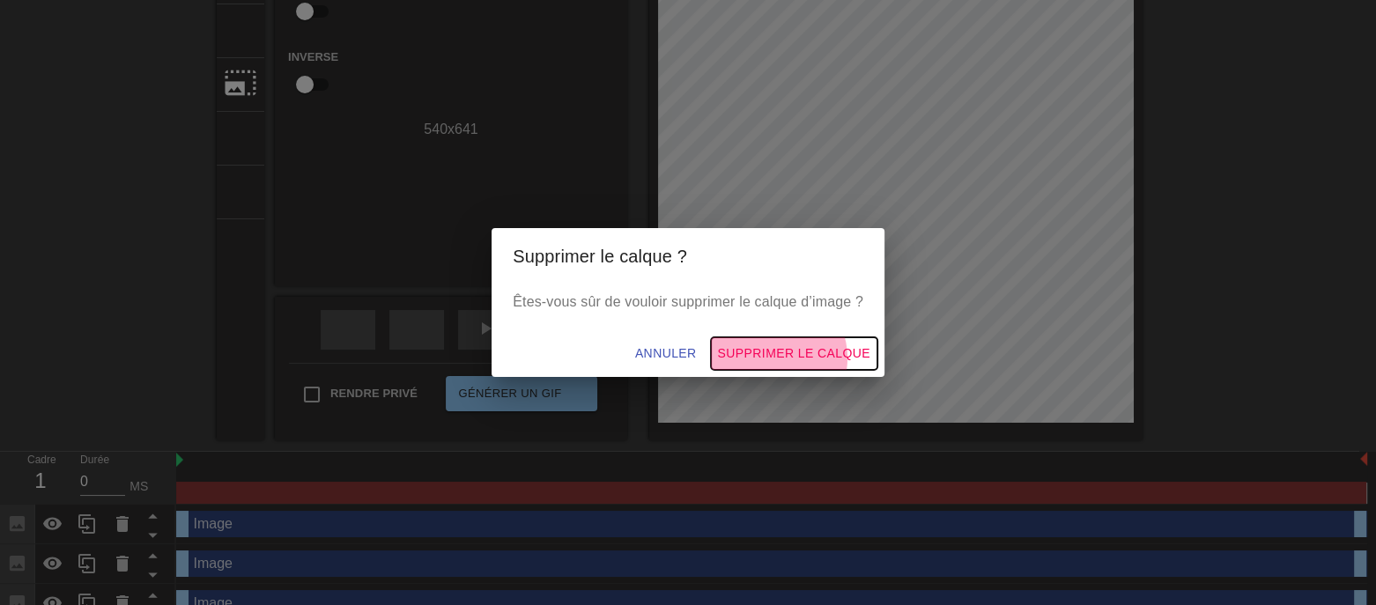
click at [824, 361] on span "Supprimer le calque" at bounding box center [794, 354] width 152 height 22
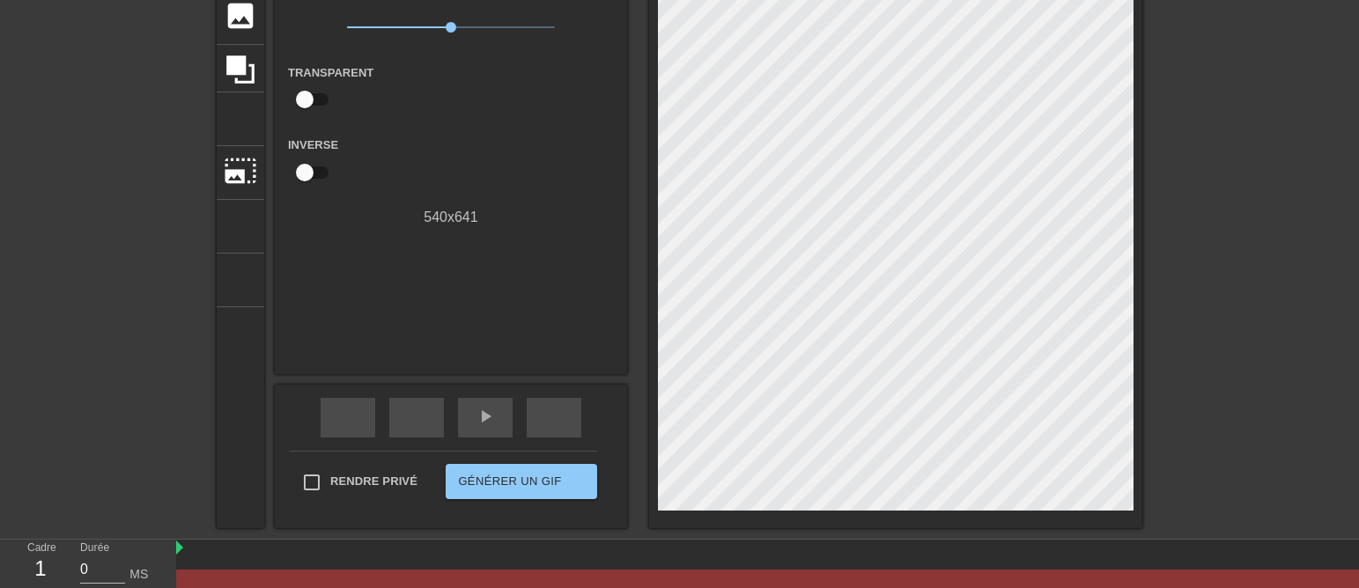
scroll to position [0, 0]
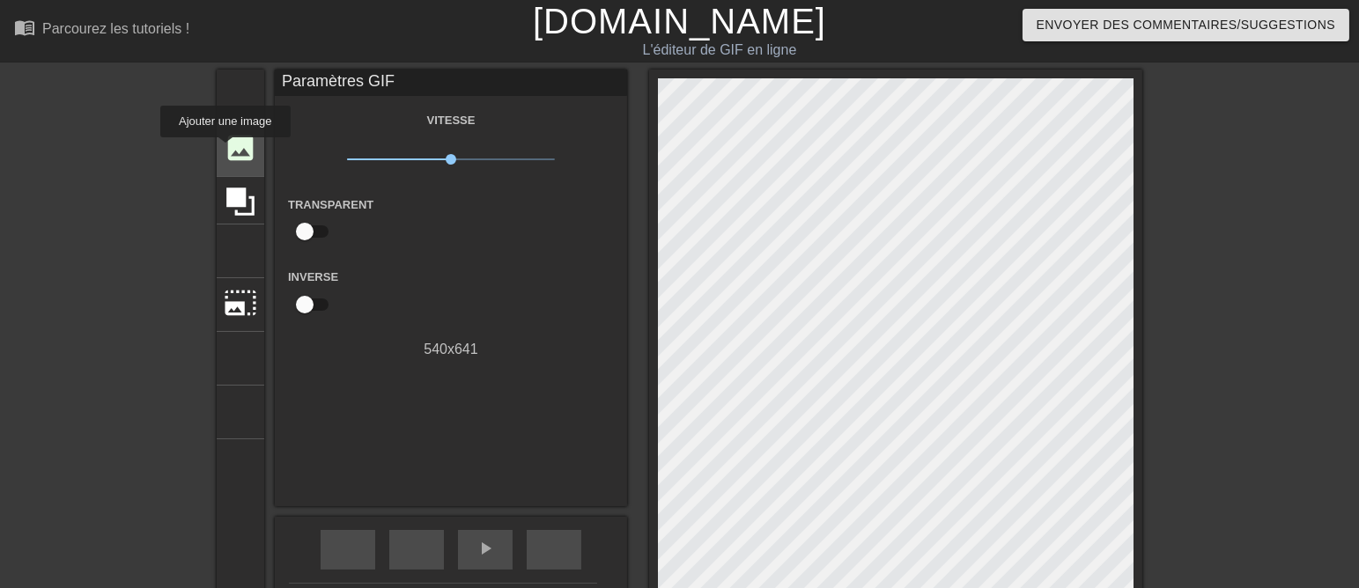
click at [225, 150] on font "image" at bounding box center [240, 147] width 33 height 33
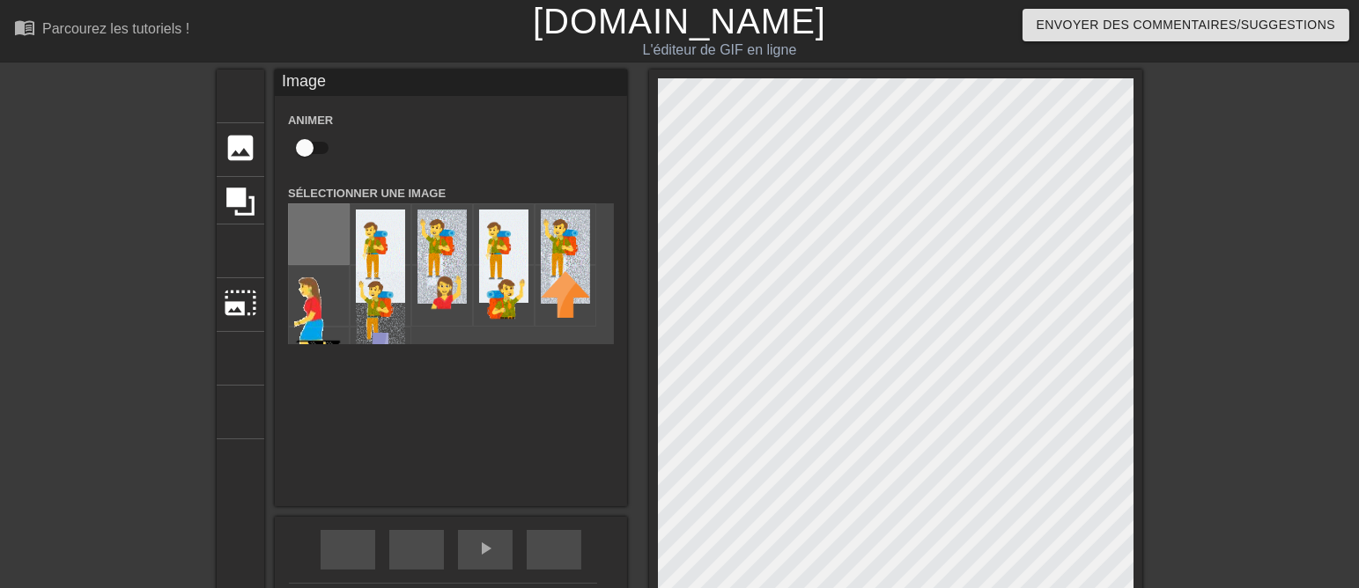
click at [306, 237] on input "file" at bounding box center [319, 234] width 60 height 60
type input "C:\fakepath\HOMME BRAS.png2 T.png"
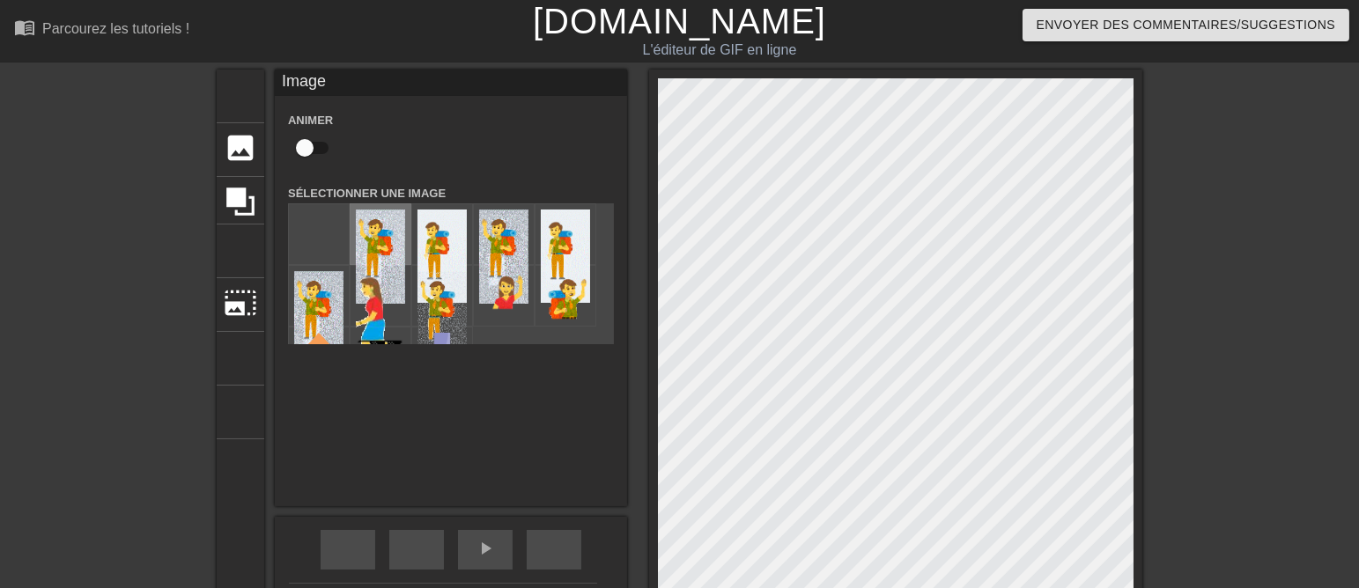
click at [370, 252] on img at bounding box center [380, 257] width 49 height 94
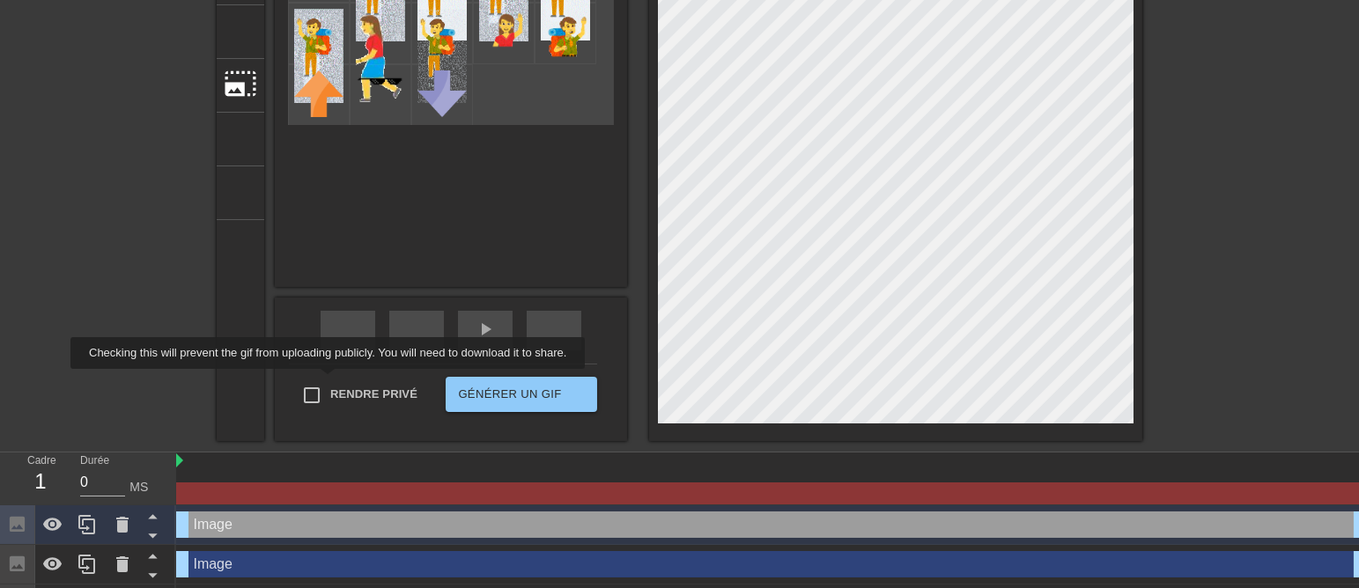
scroll to position [220, 0]
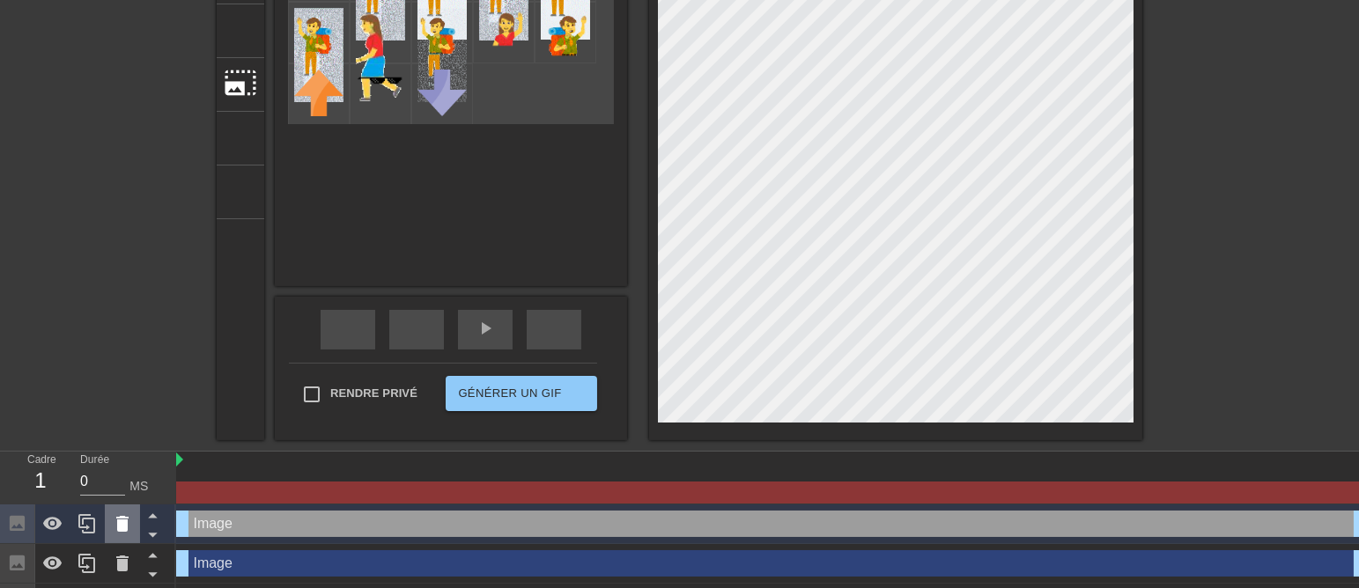
click at [119, 520] on icon at bounding box center [122, 523] width 21 height 21
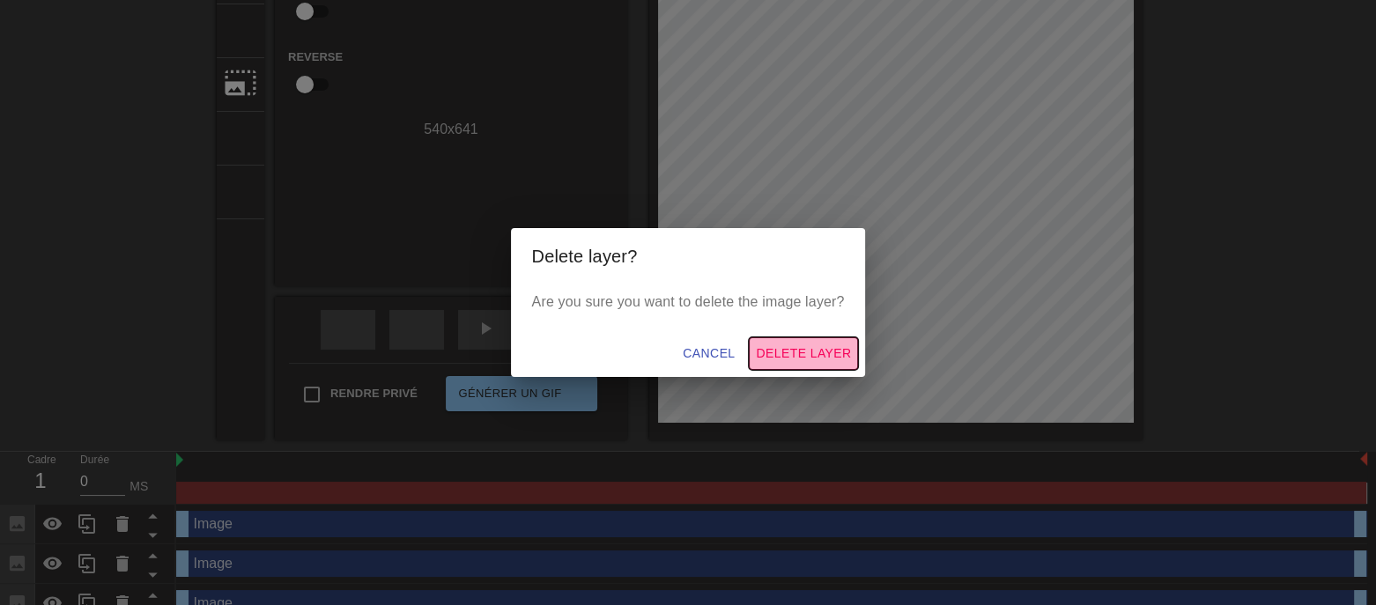
click at [789, 356] on span "Delete Layer" at bounding box center [803, 354] width 95 height 22
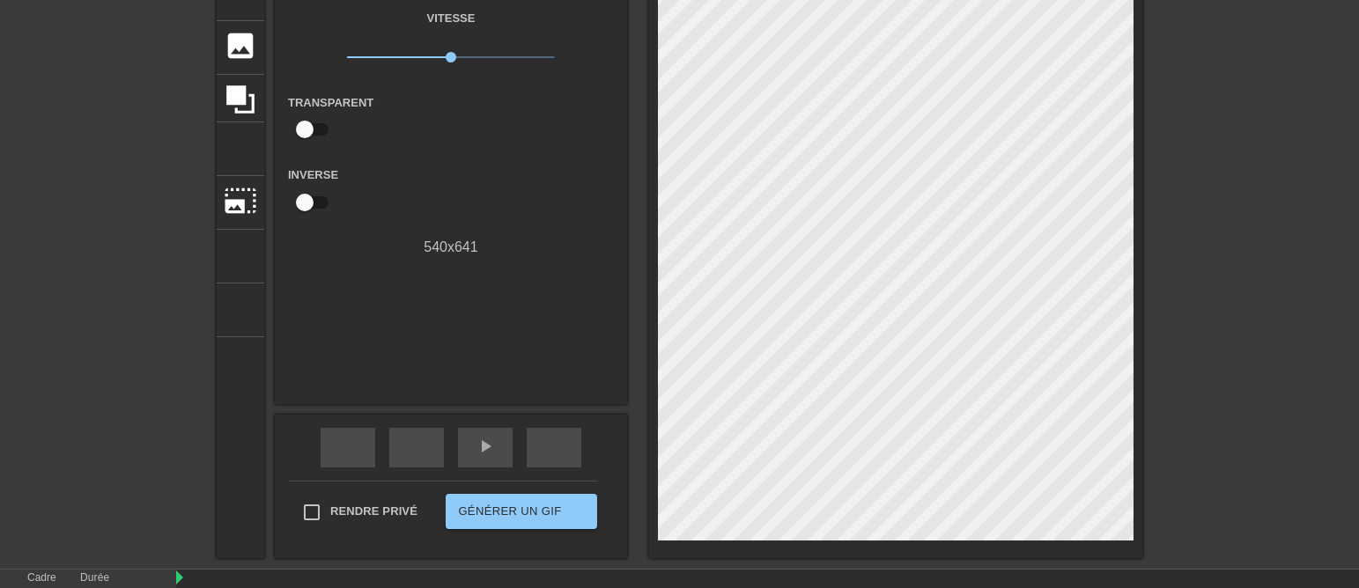
scroll to position [0, 0]
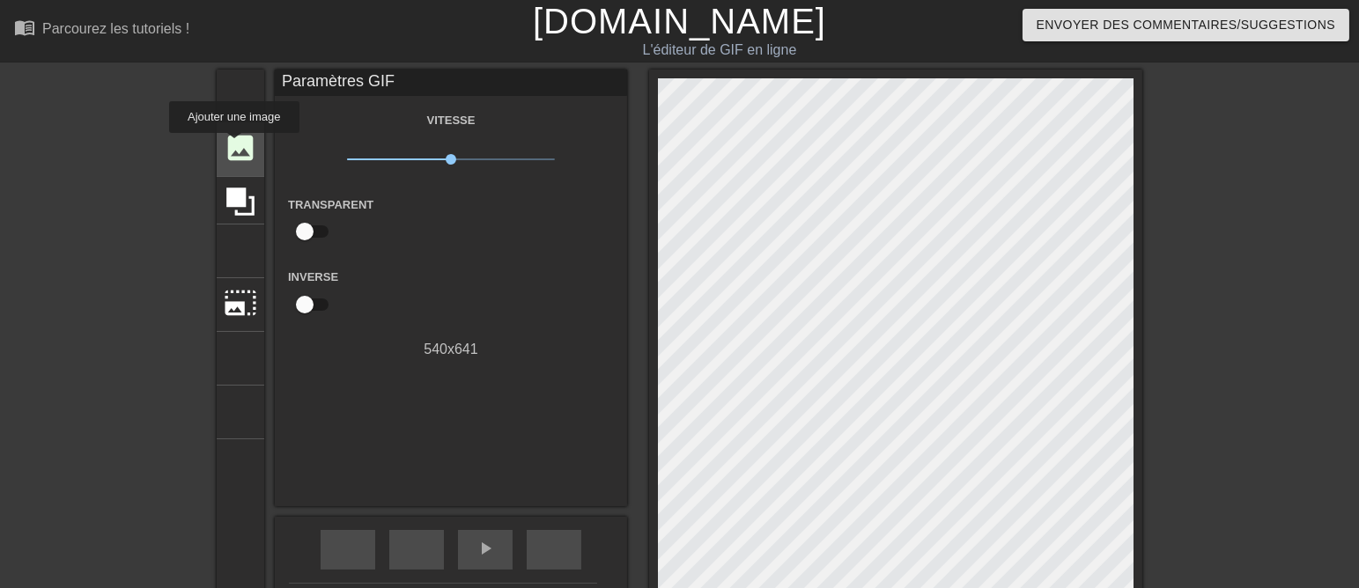
click at [233, 145] on font "image" at bounding box center [240, 147] width 33 height 33
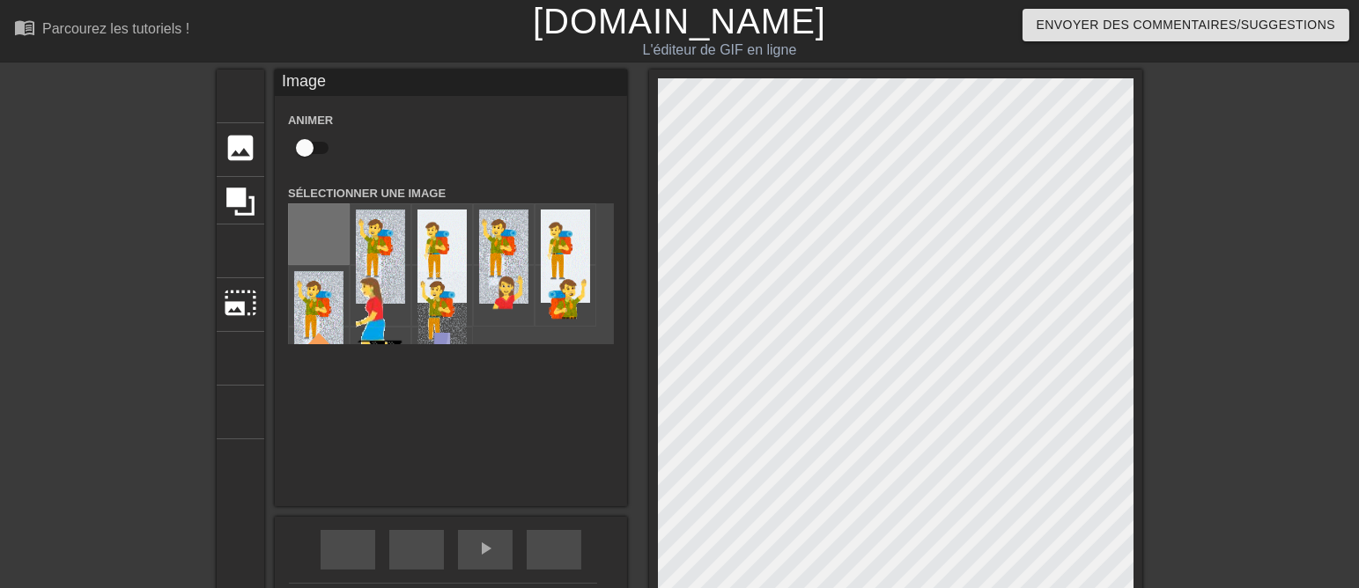
click at [303, 239] on input "file" at bounding box center [319, 234] width 60 height 60
type input "C:\fakepath\HOMME BRAS.png"
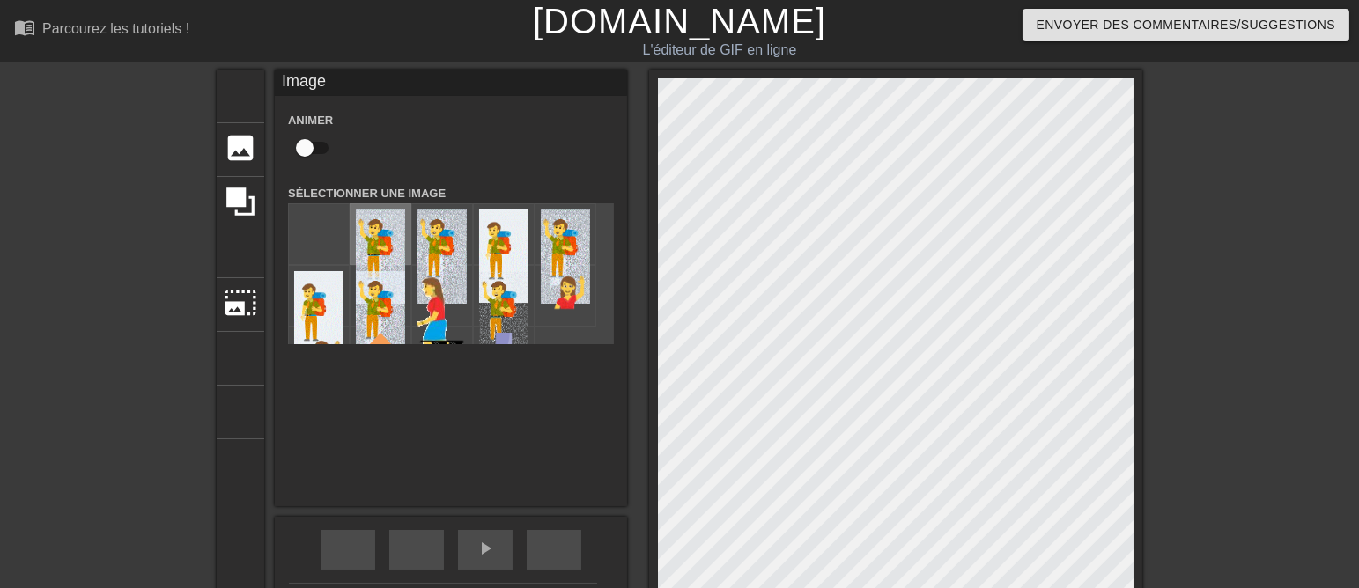
click at [373, 234] on img at bounding box center [380, 257] width 49 height 94
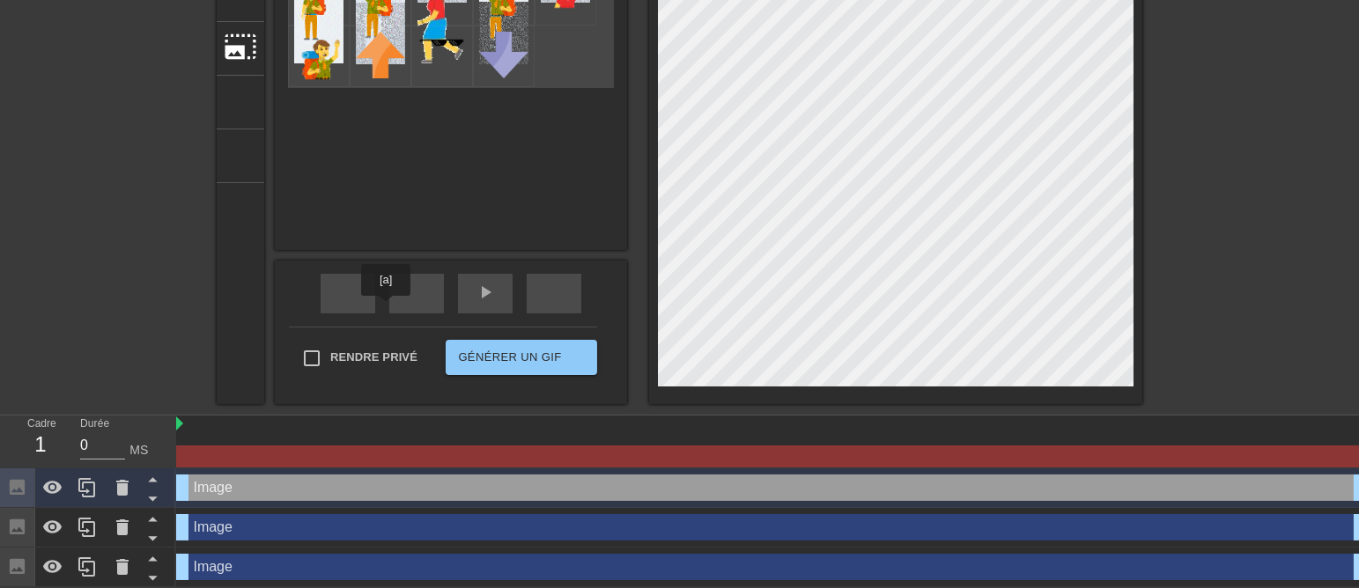
scroll to position [261, 0]
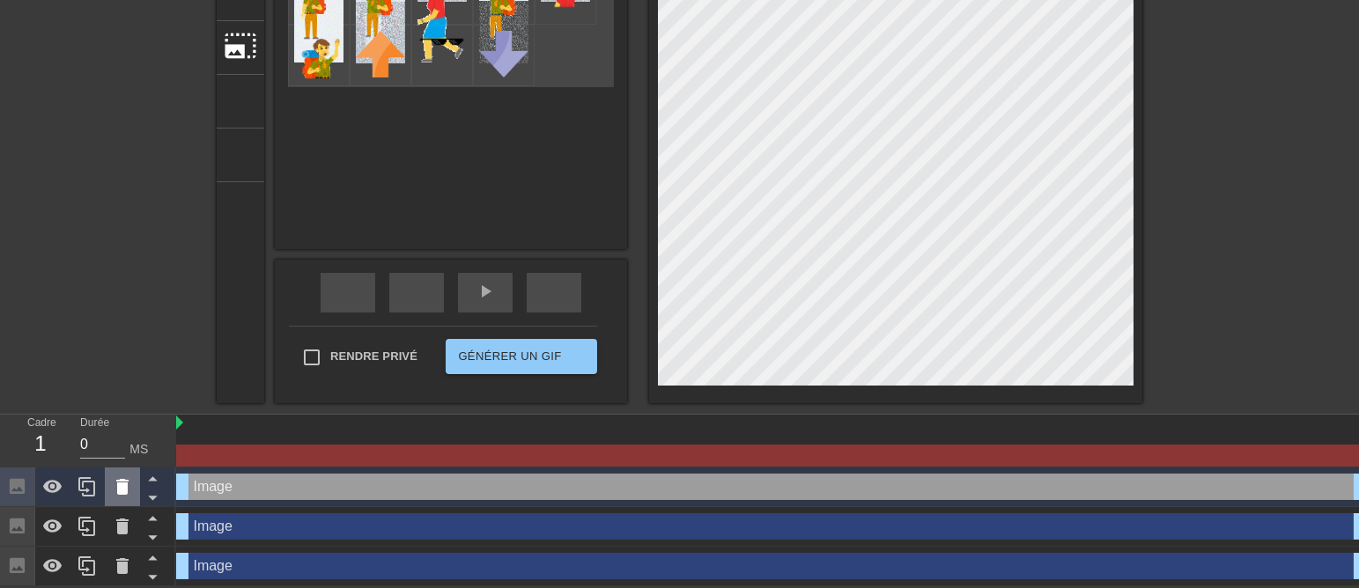
click at [122, 486] on icon at bounding box center [122, 487] width 12 height 16
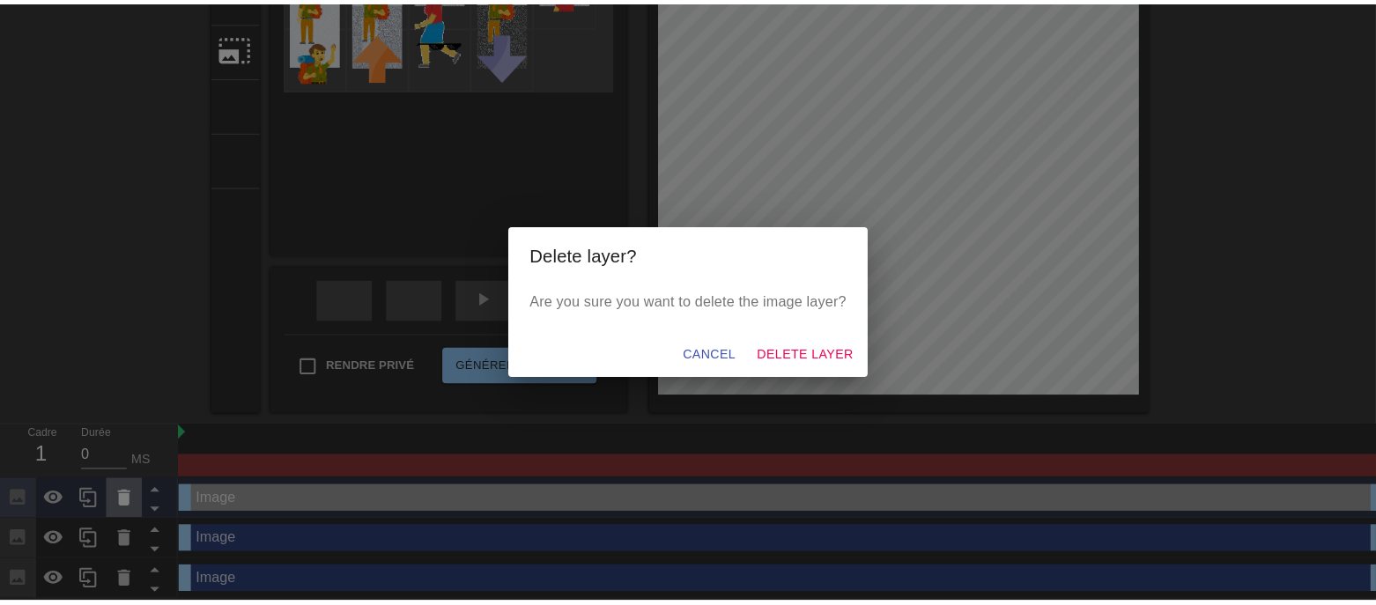
scroll to position [245, 0]
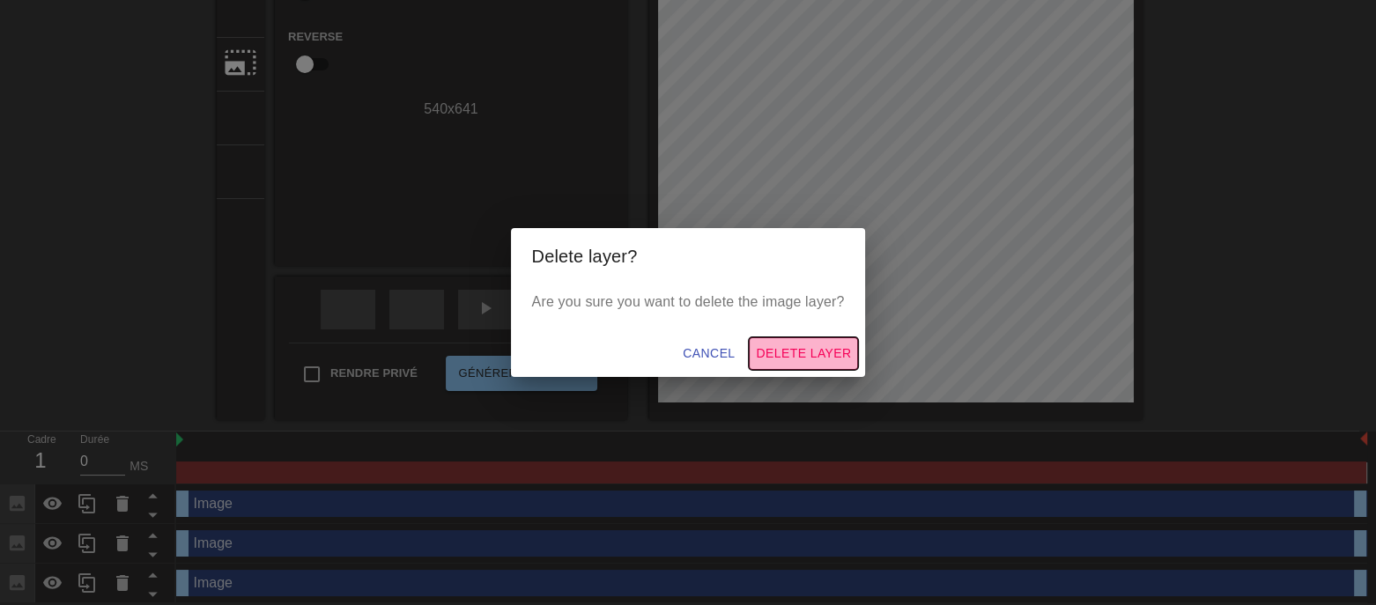
click at [799, 350] on span "Delete Layer" at bounding box center [803, 354] width 95 height 22
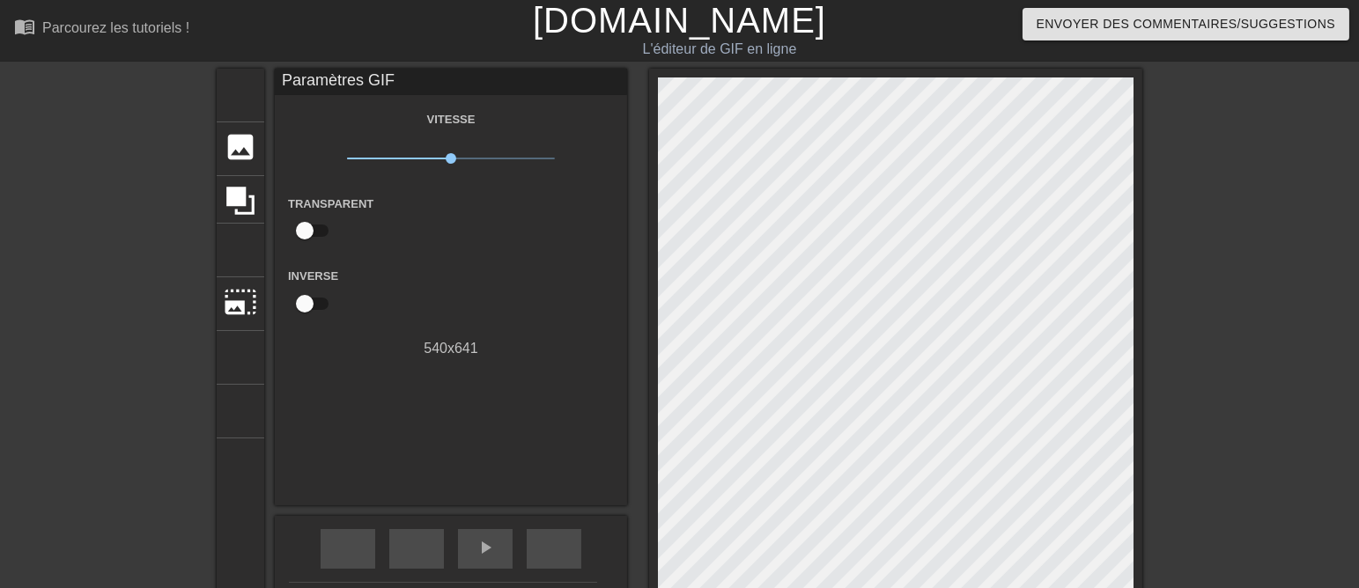
scroll to position [0, 0]
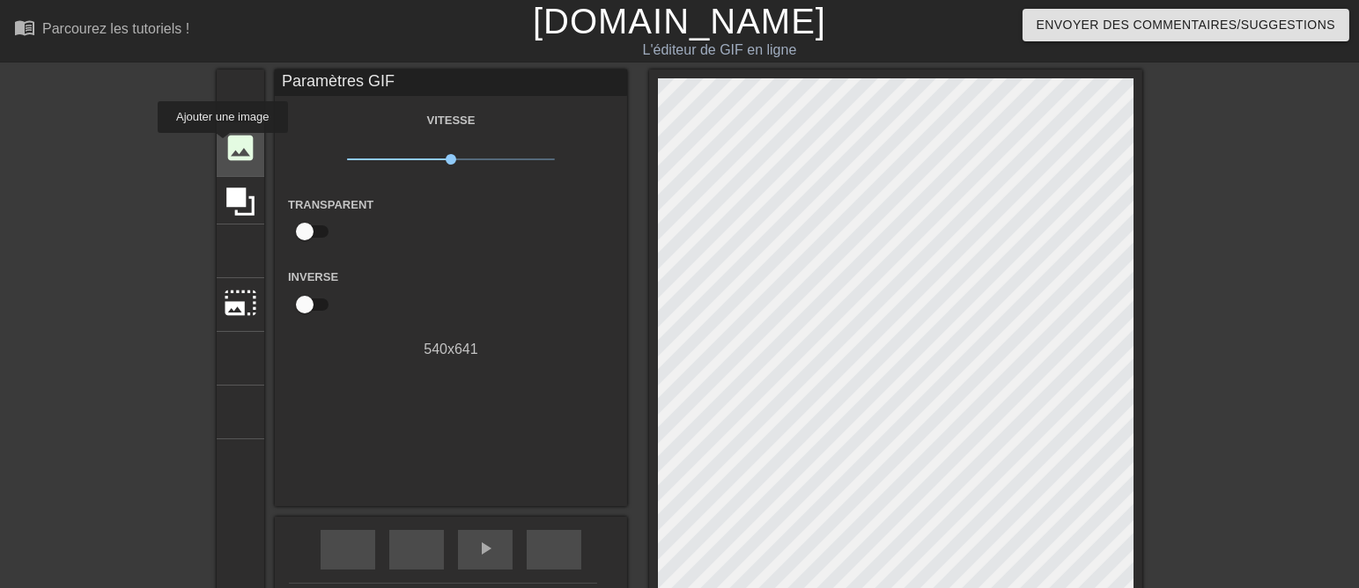
click at [224, 145] on font "image" at bounding box center [240, 147] width 33 height 33
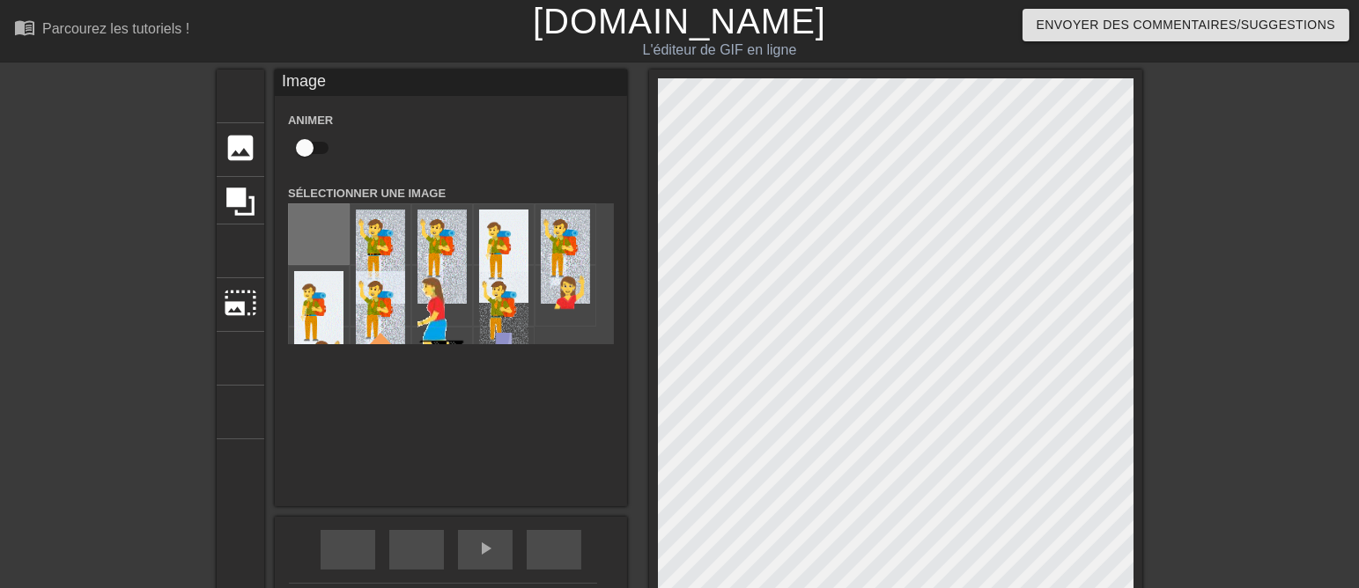
click at [299, 234] on input "file" at bounding box center [319, 234] width 60 height 60
type input "C:\fakepath\HOMME BRAS.png2 T 280925.png"
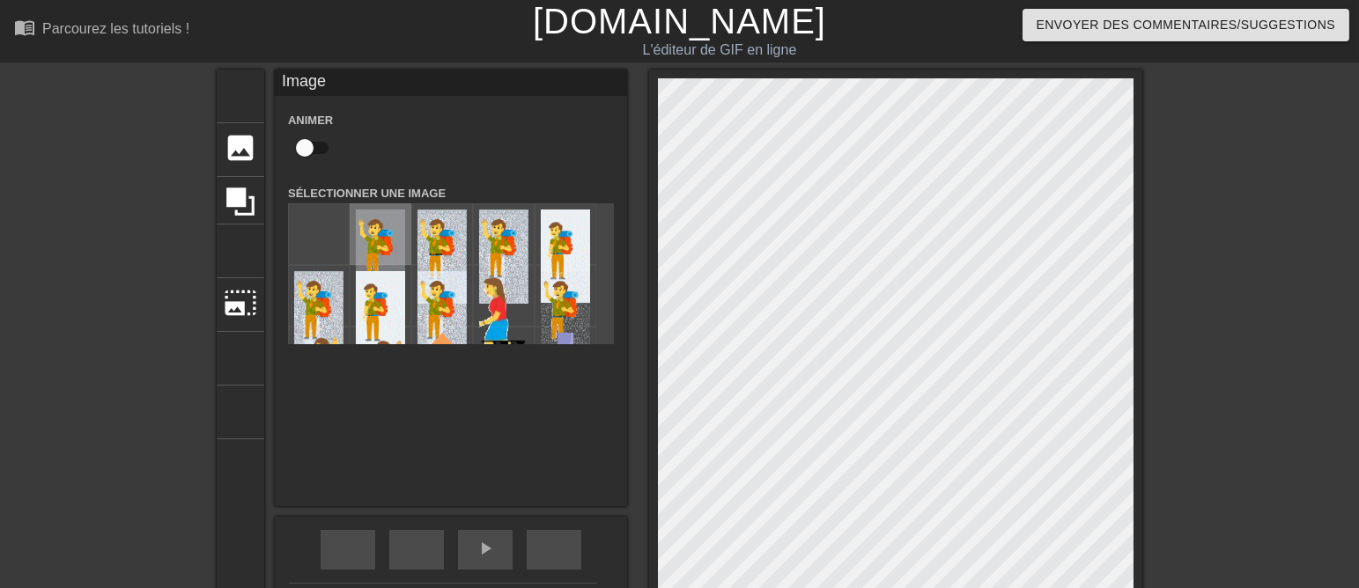
click at [358, 234] on img at bounding box center [380, 257] width 49 height 94
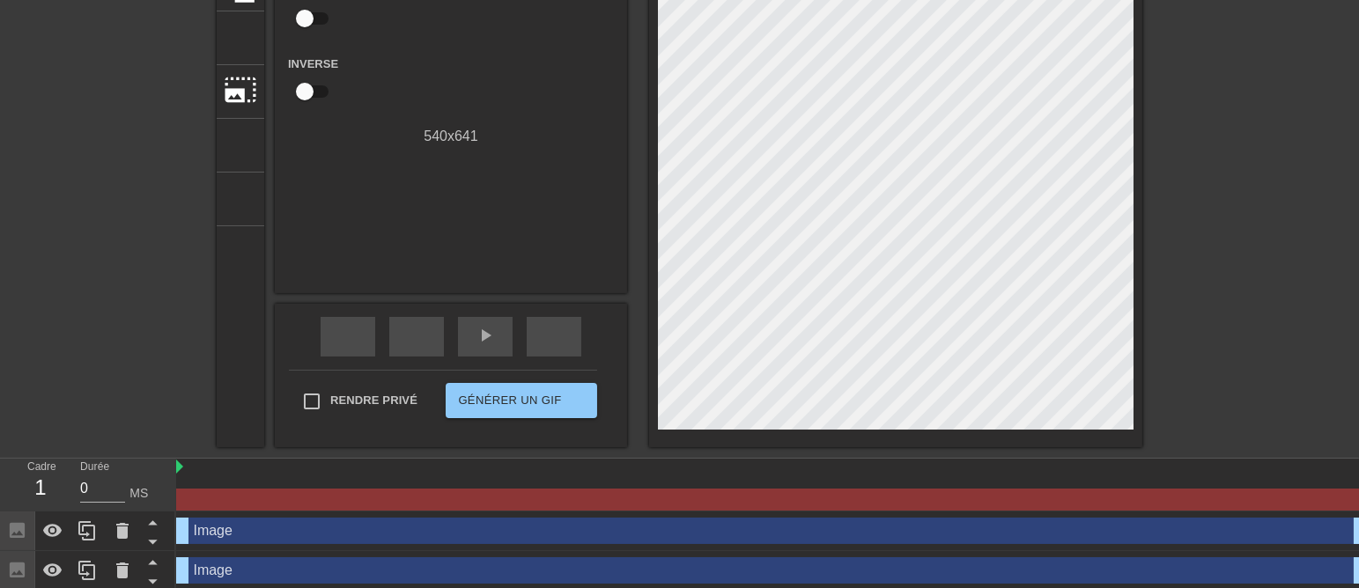
scroll to position [261, 0]
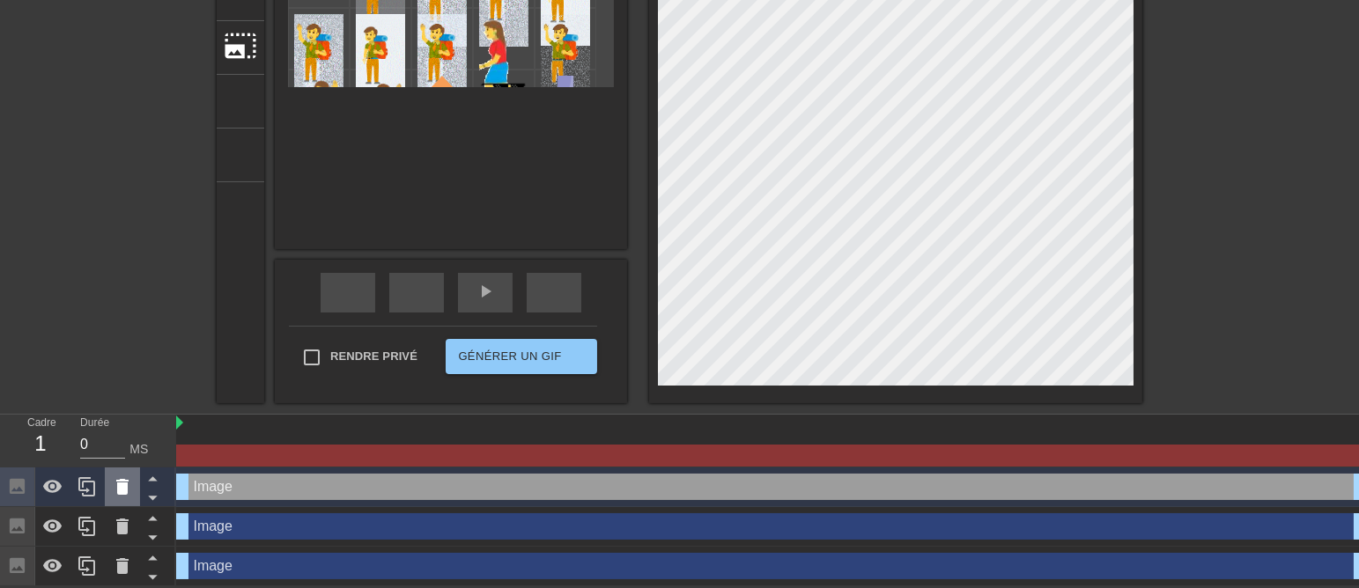
click at [115, 484] on icon at bounding box center [122, 486] width 21 height 21
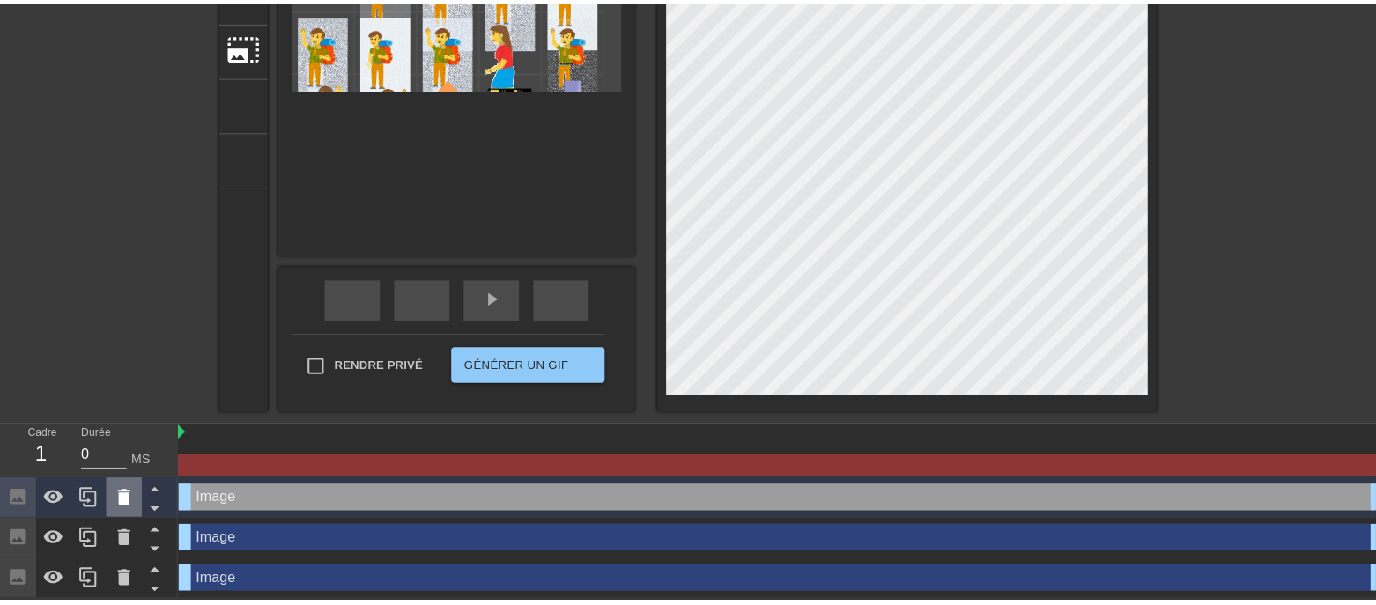
scroll to position [245, 0]
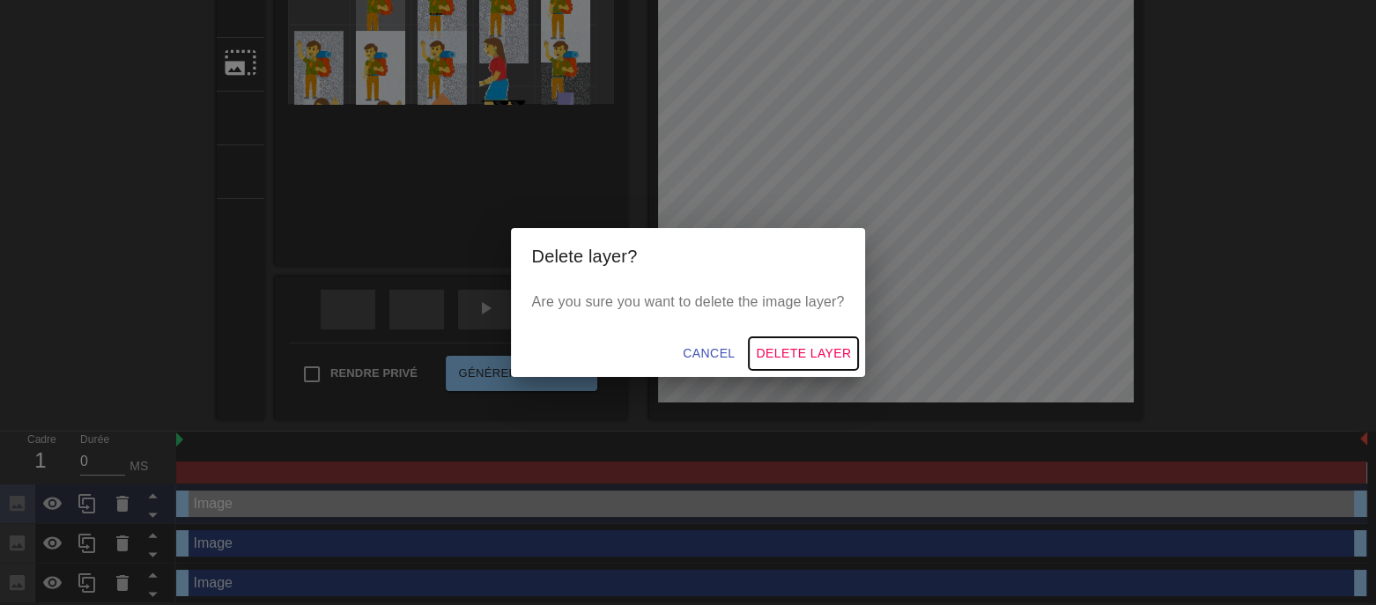
click at [804, 353] on span "Delete Layer" at bounding box center [803, 354] width 95 height 22
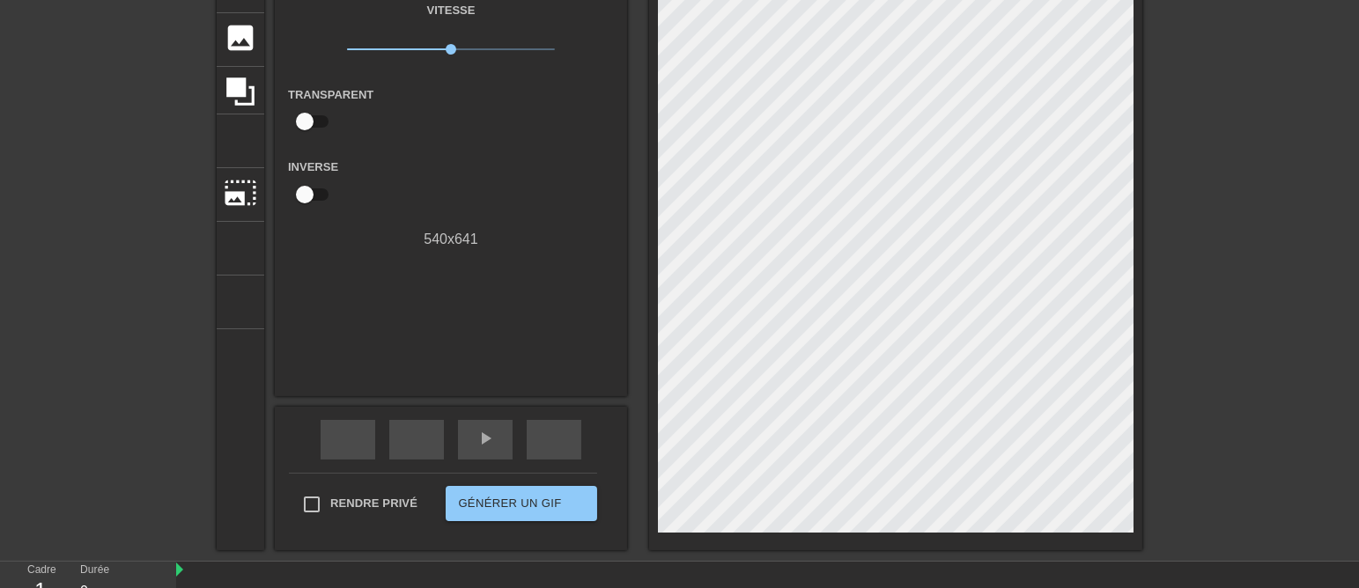
scroll to position [220, 0]
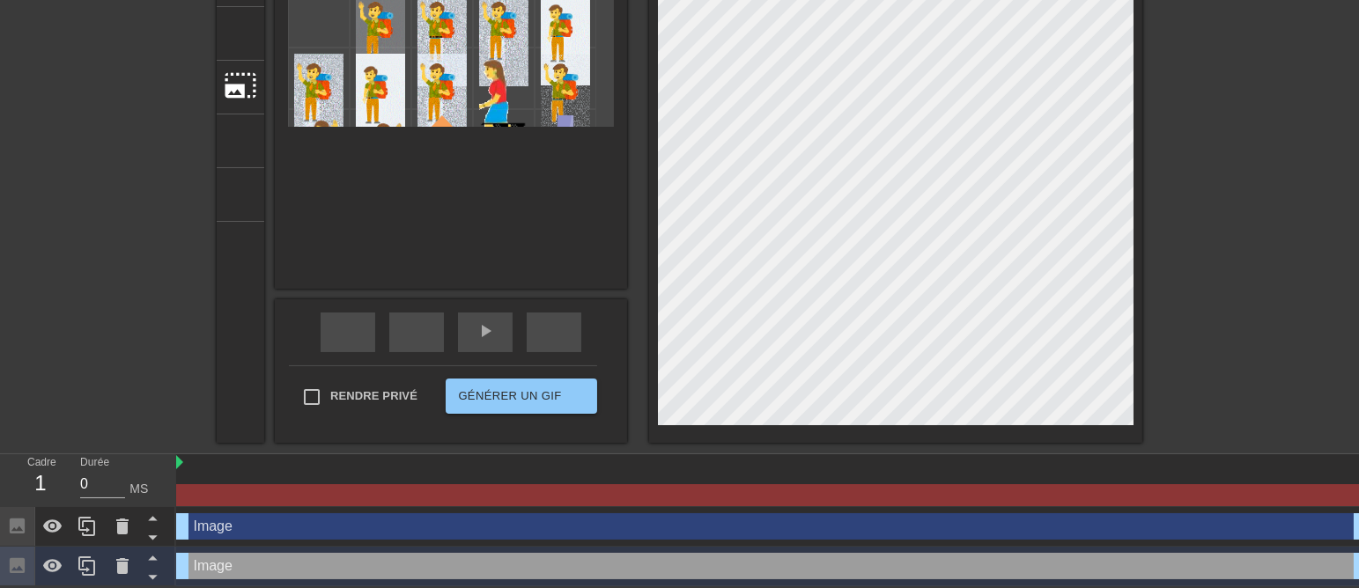
click at [1214, 70] on div "titre ajouter_cercle image ajouter_cercle recadrer photo_size_select_large aide…" at bounding box center [679, 147] width 1359 height 591
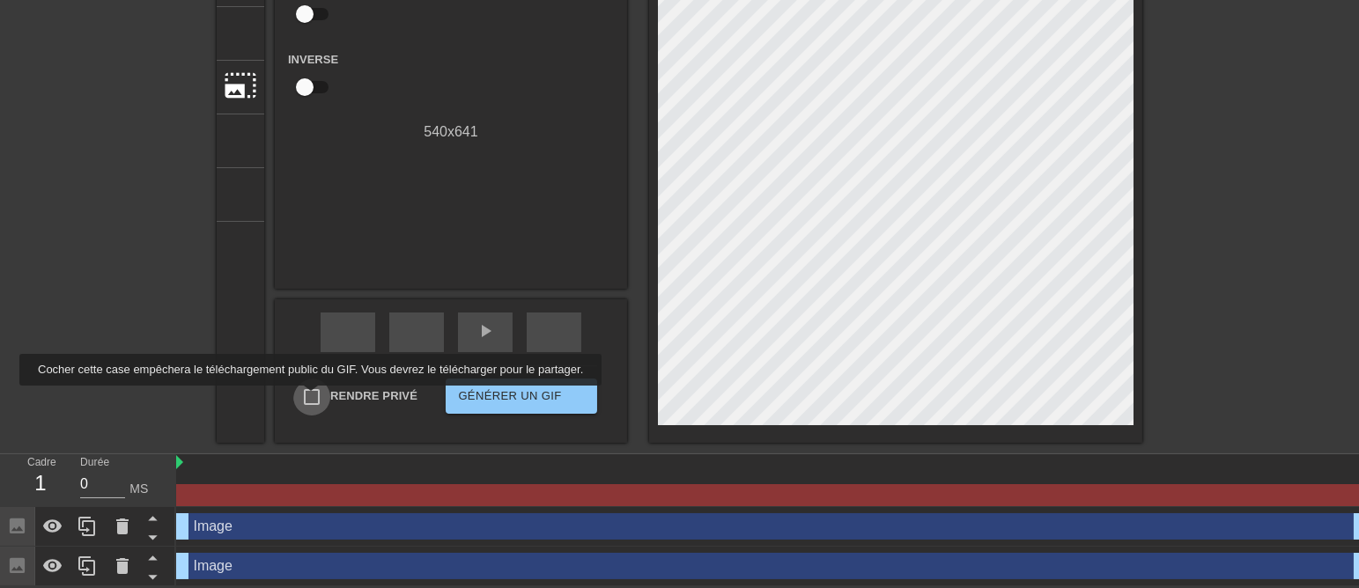
click at [306, 398] on input "Rendre privé" at bounding box center [311, 397] width 37 height 37
checkbox input "true"
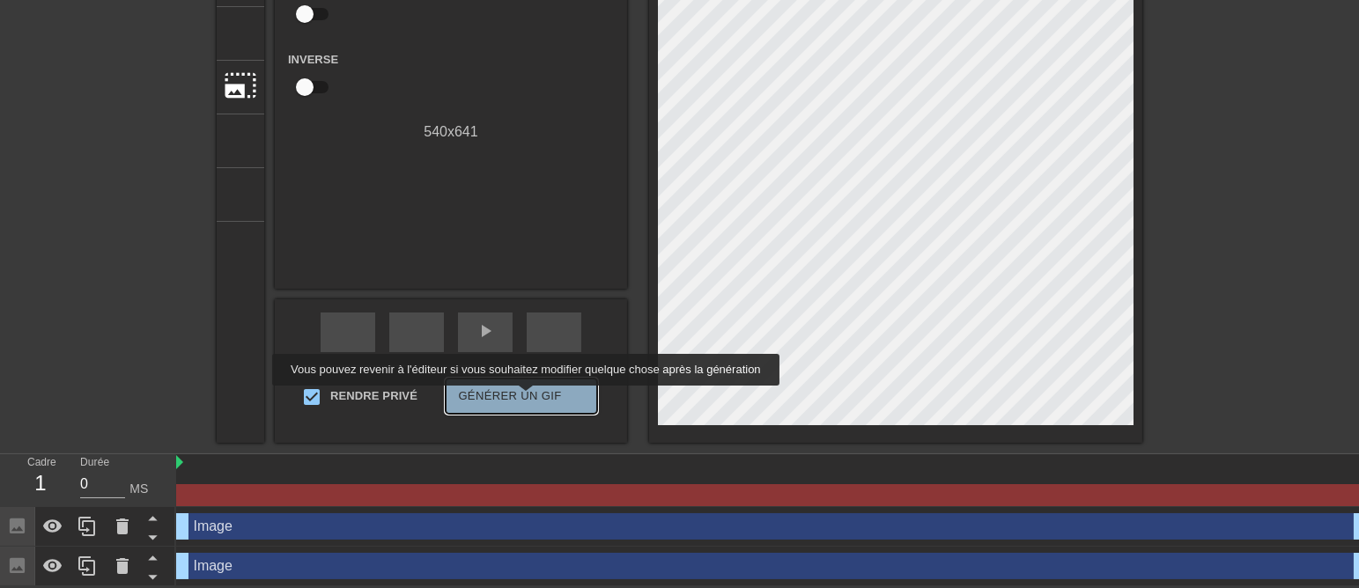
click at [524, 398] on font "Générer un GIF" at bounding box center [509, 397] width 103 height 20
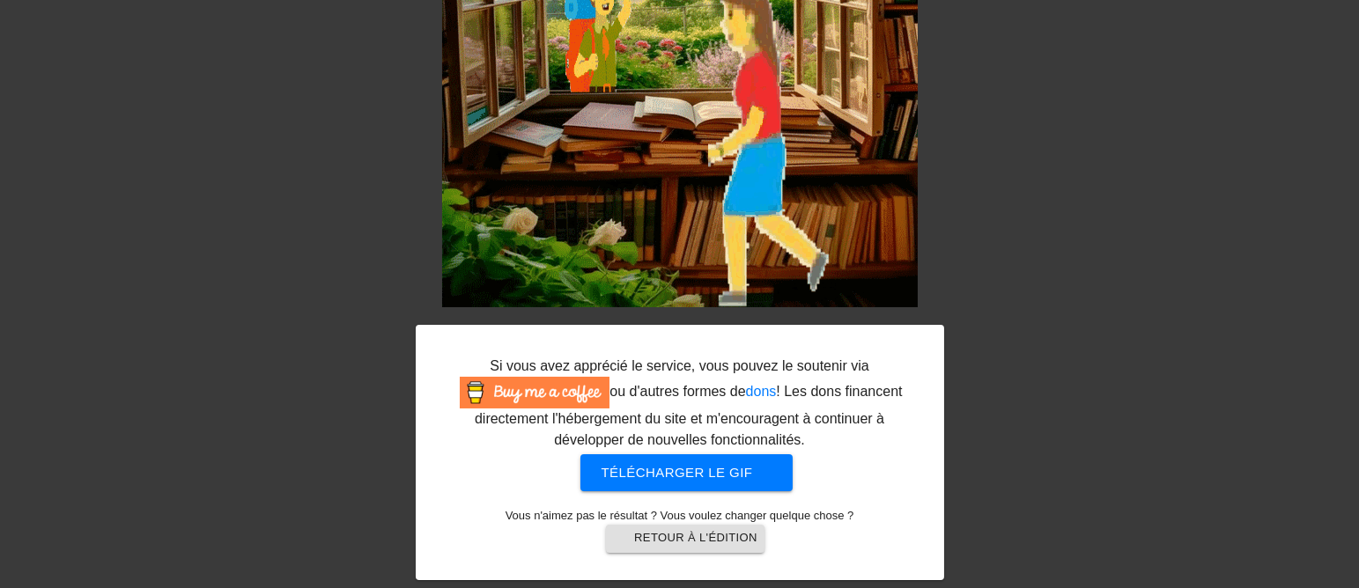
scroll to position [380, 0]
click at [676, 534] on font "Retour à l'édition" at bounding box center [695, 537] width 123 height 13
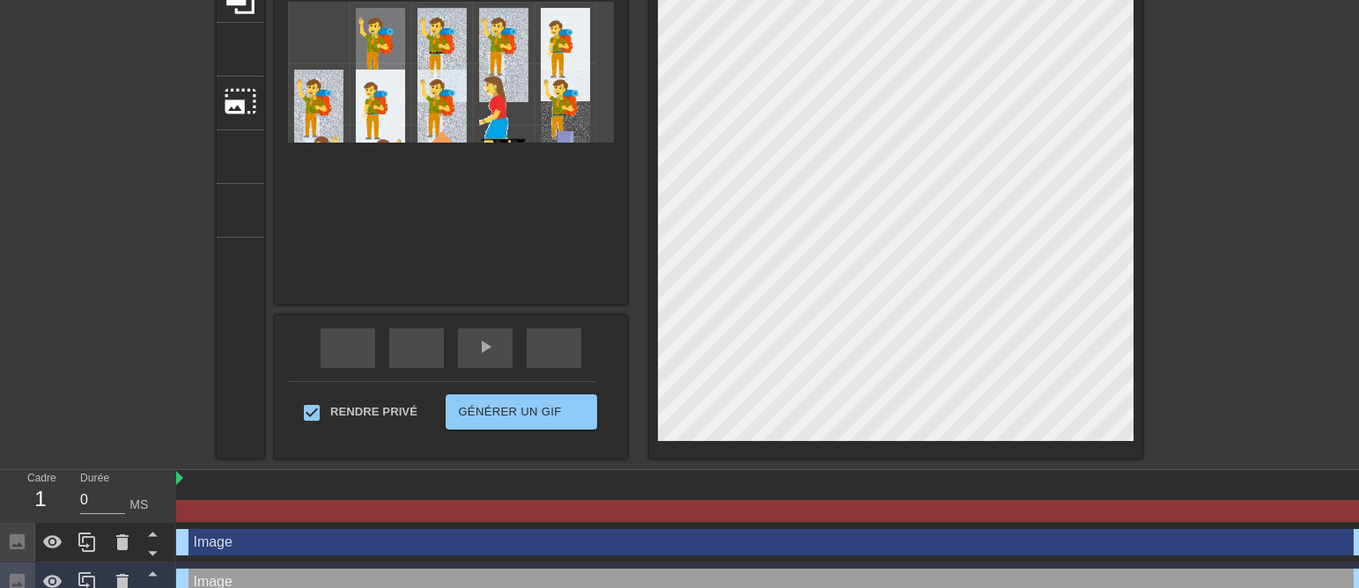
scroll to position [222, 0]
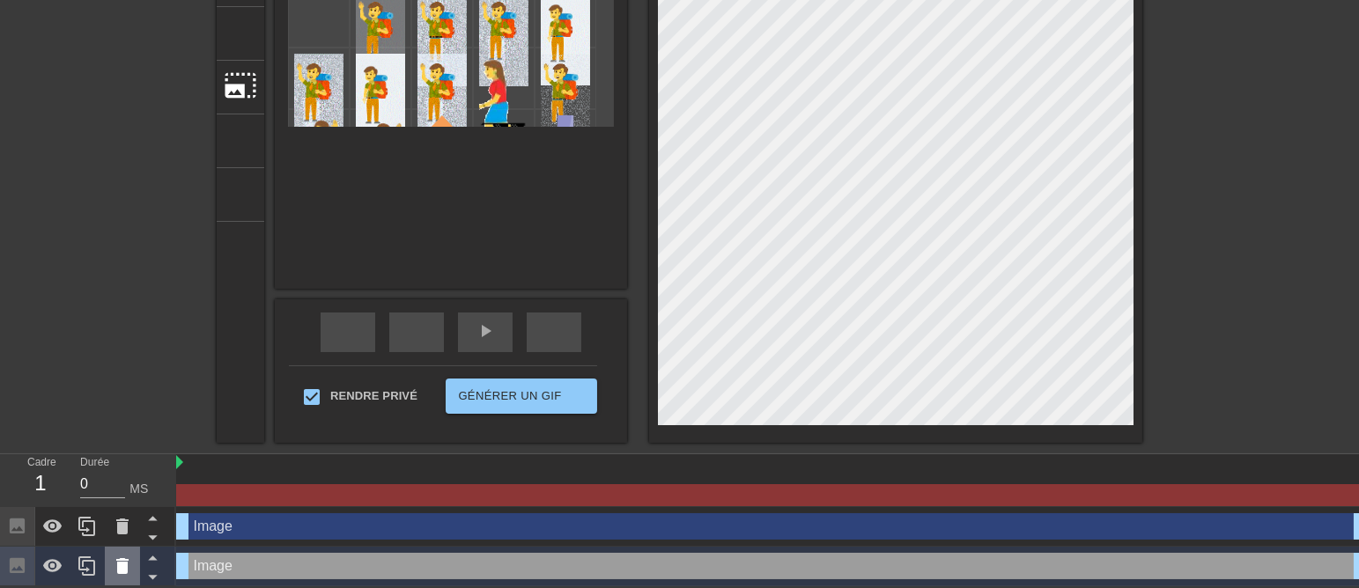
click at [117, 567] on icon at bounding box center [122, 566] width 12 height 16
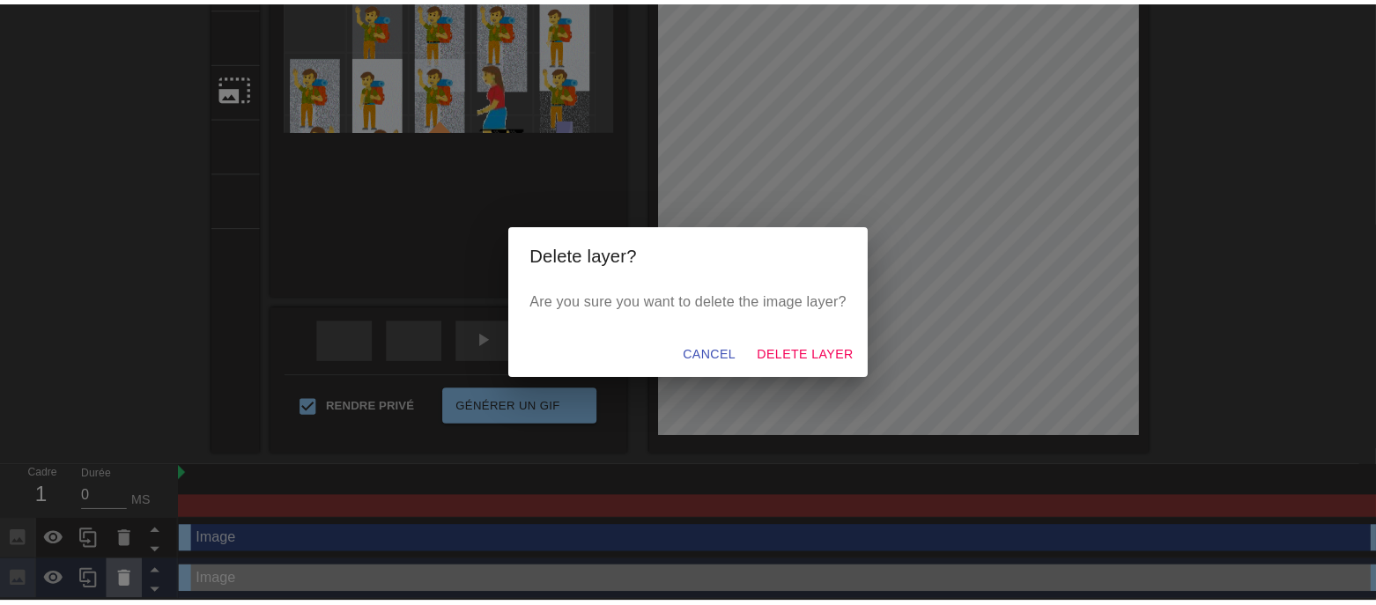
scroll to position [205, 0]
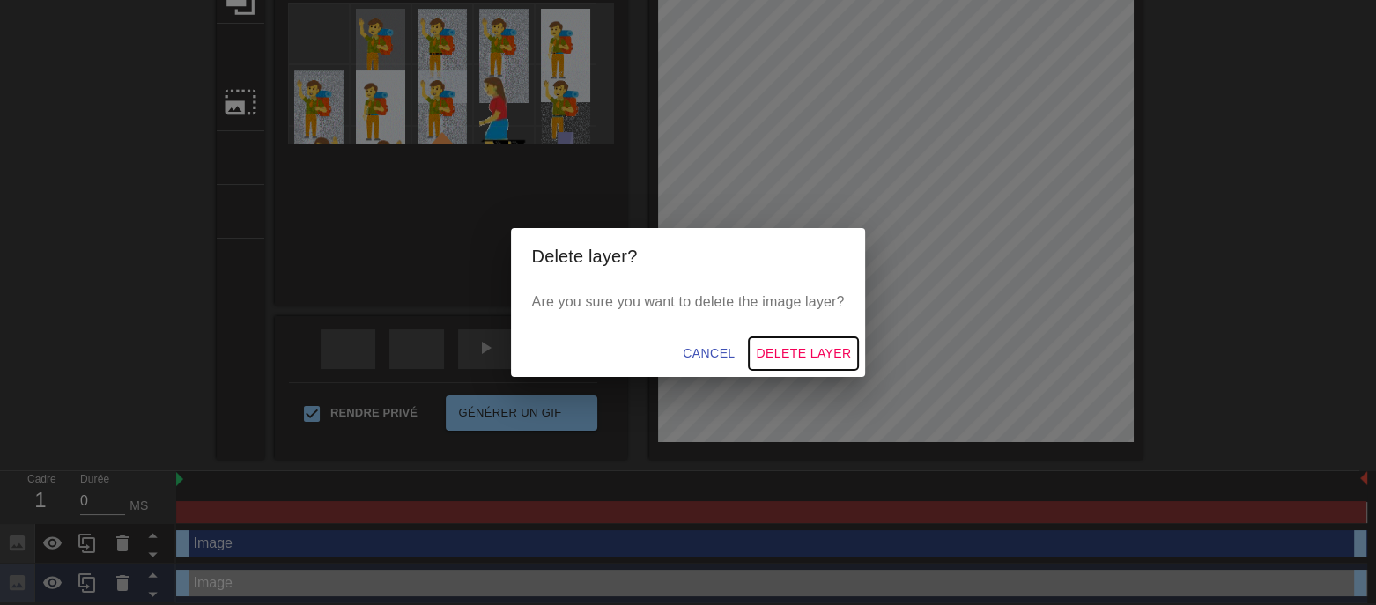
click at [819, 353] on span "Delete Layer" at bounding box center [803, 354] width 95 height 22
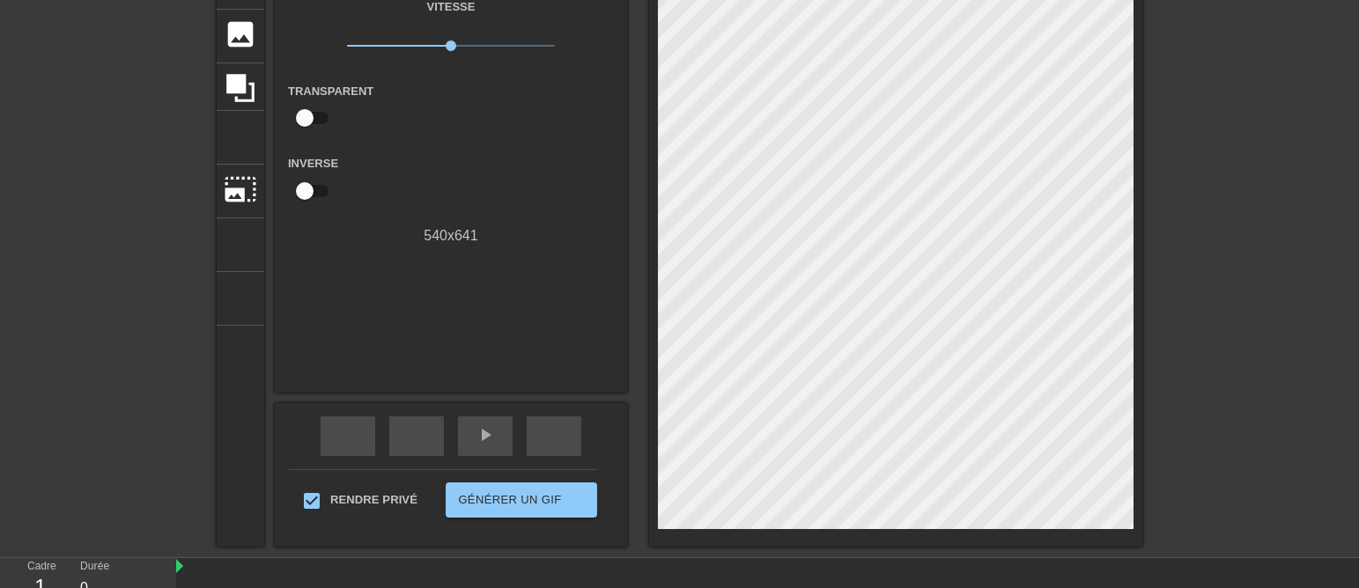
scroll to position [0, 0]
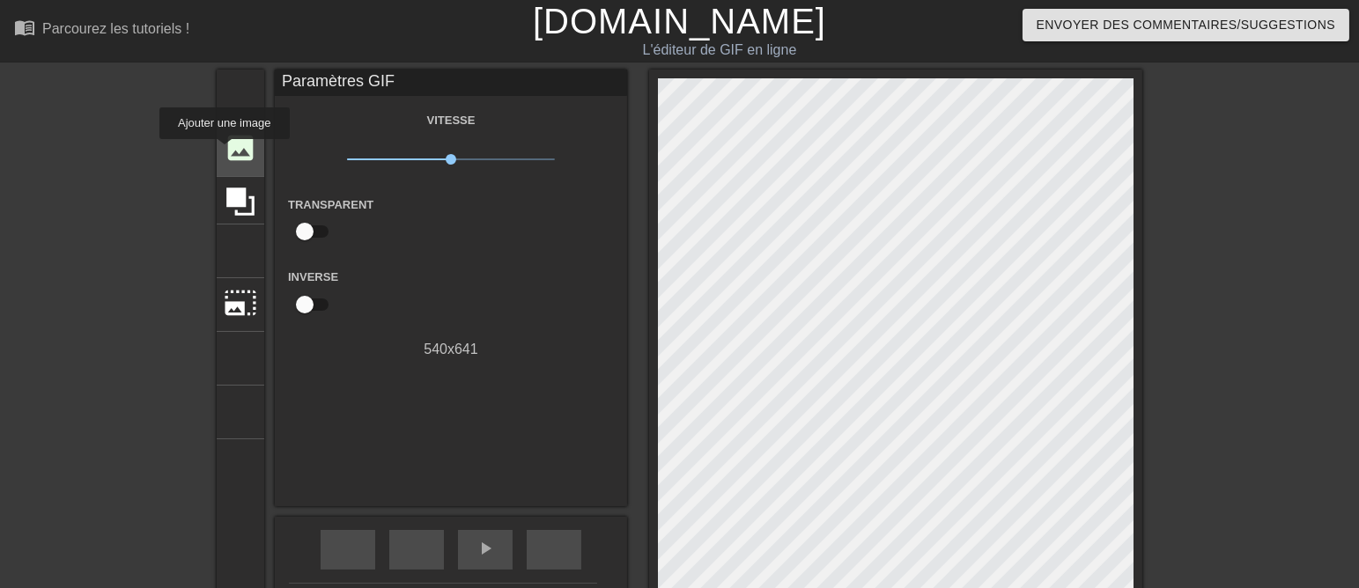
click at [225, 151] on font "image" at bounding box center [240, 147] width 33 height 33
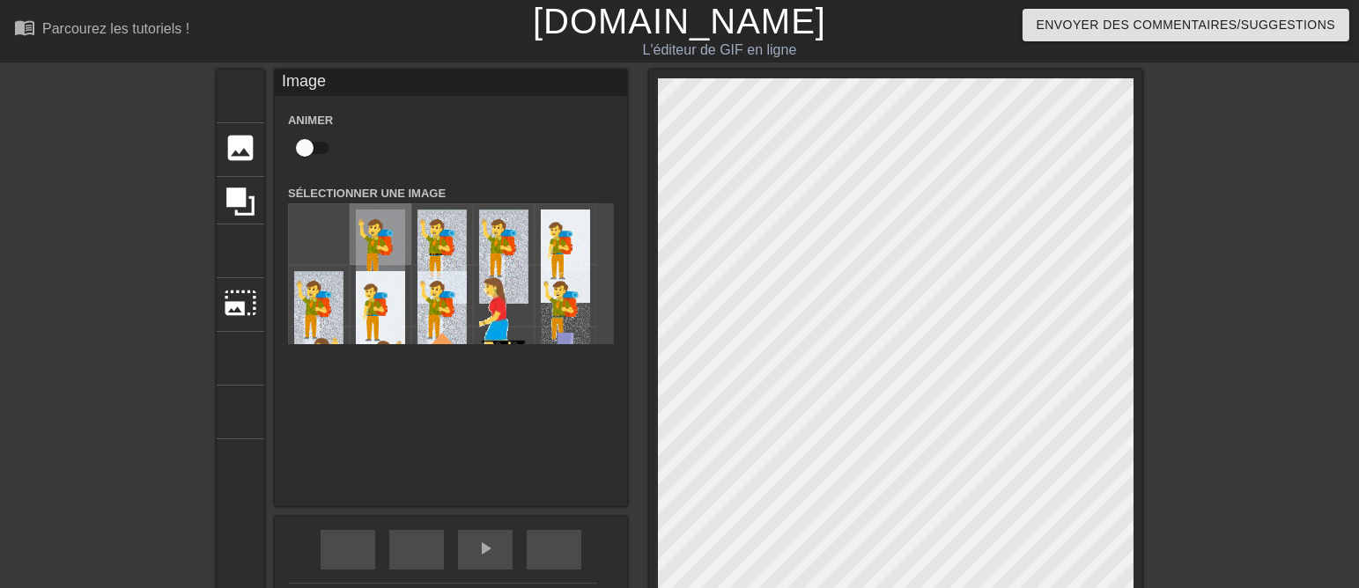
click at [364, 237] on img at bounding box center [380, 257] width 49 height 94
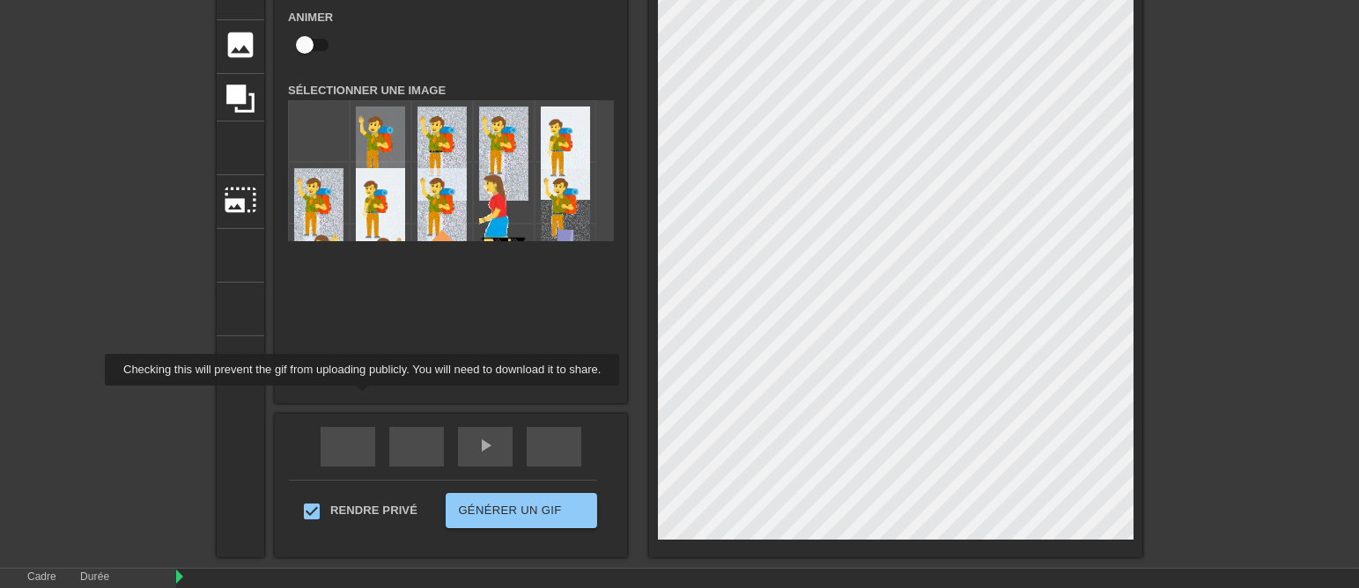
scroll to position [220, 0]
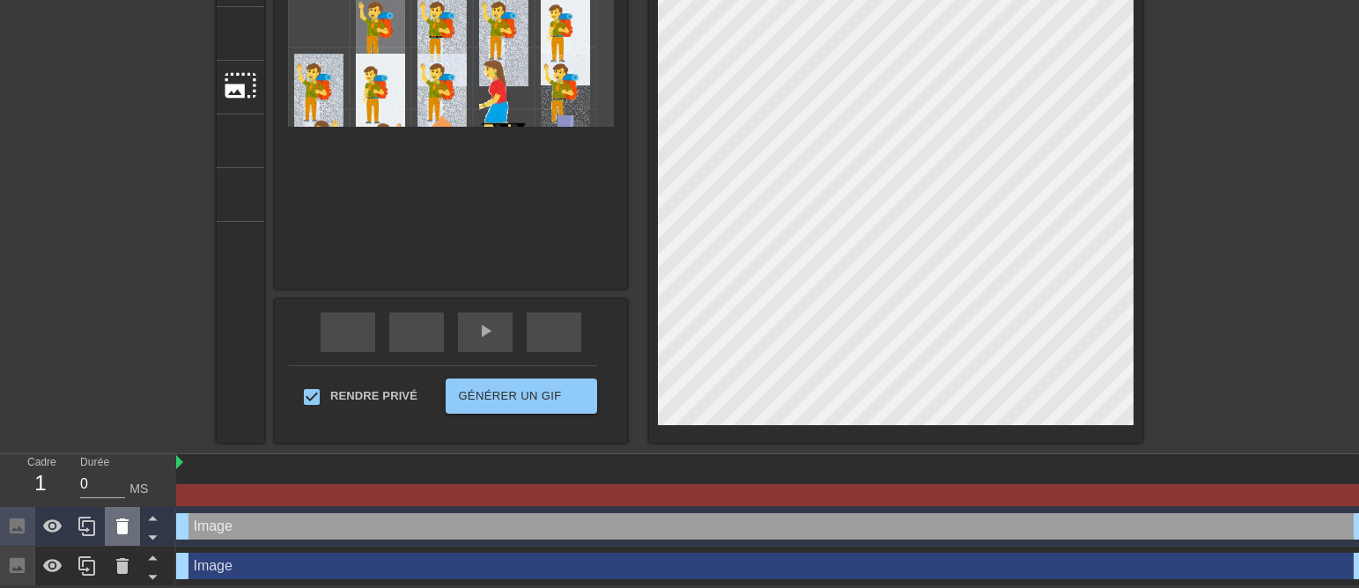
click at [119, 520] on icon at bounding box center [122, 526] width 21 height 21
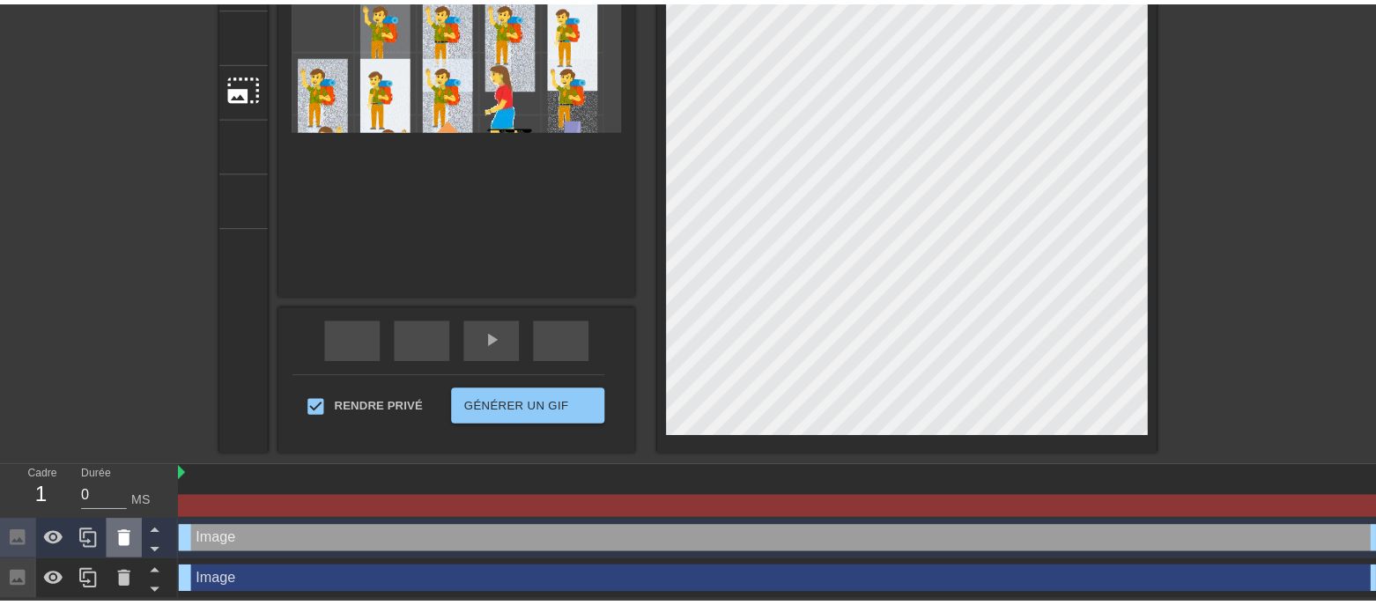
scroll to position [205, 0]
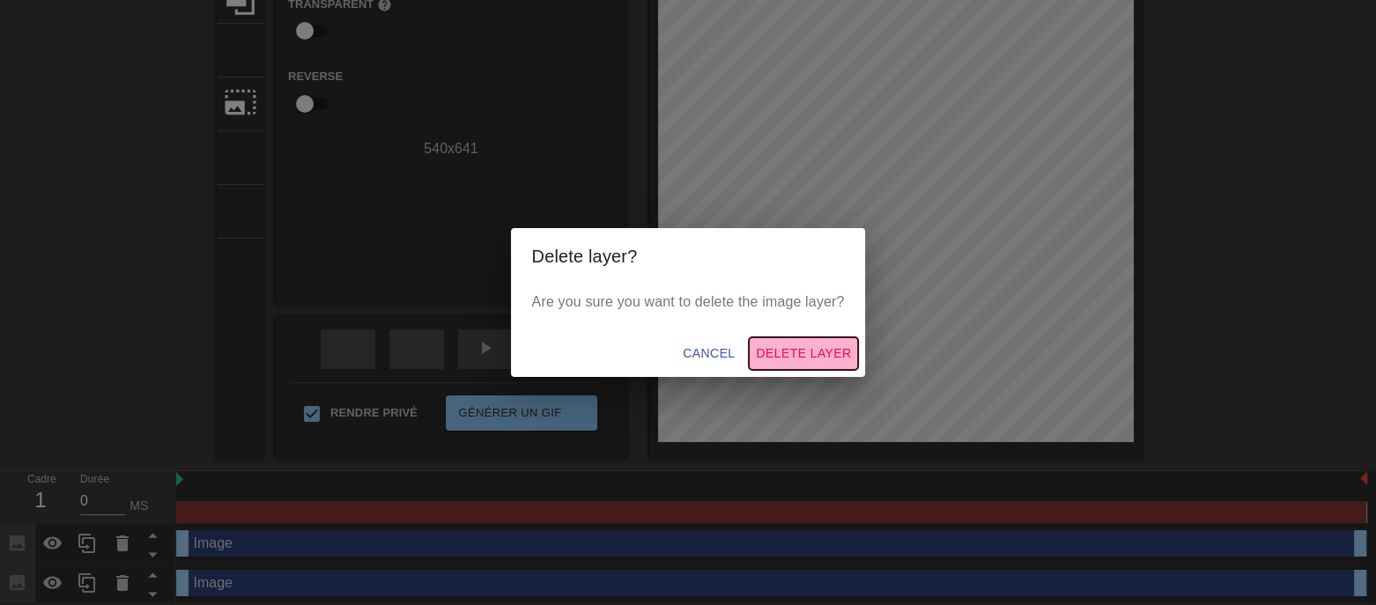
click at [788, 355] on span "Delete Layer" at bounding box center [803, 354] width 95 height 22
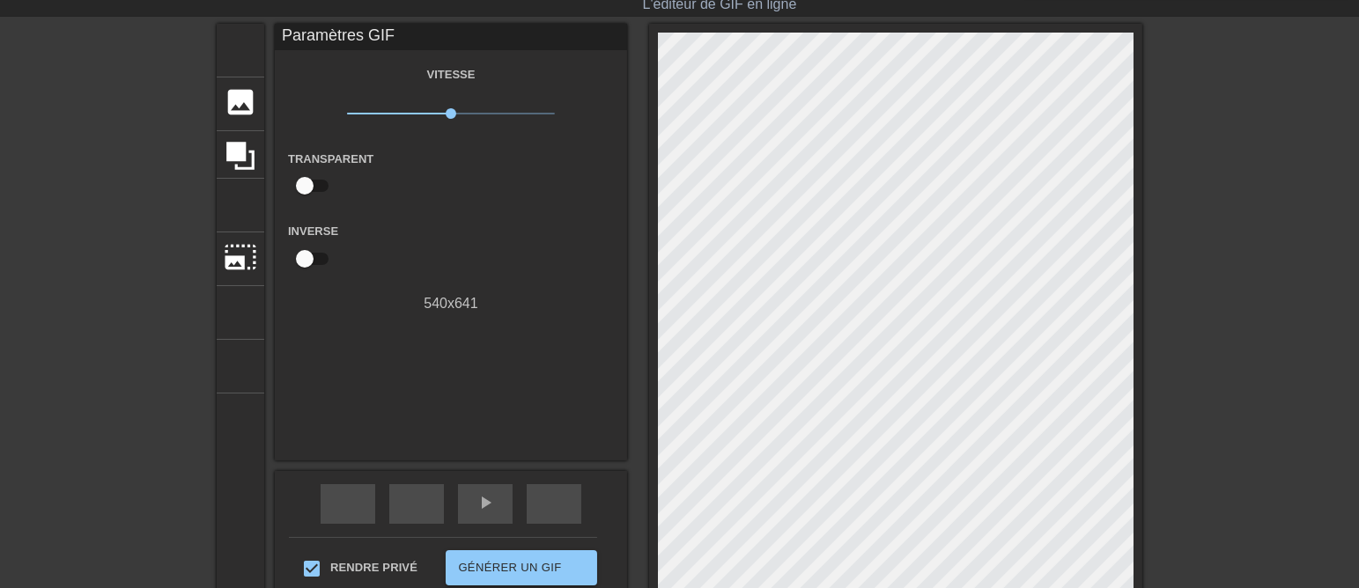
scroll to position [0, 0]
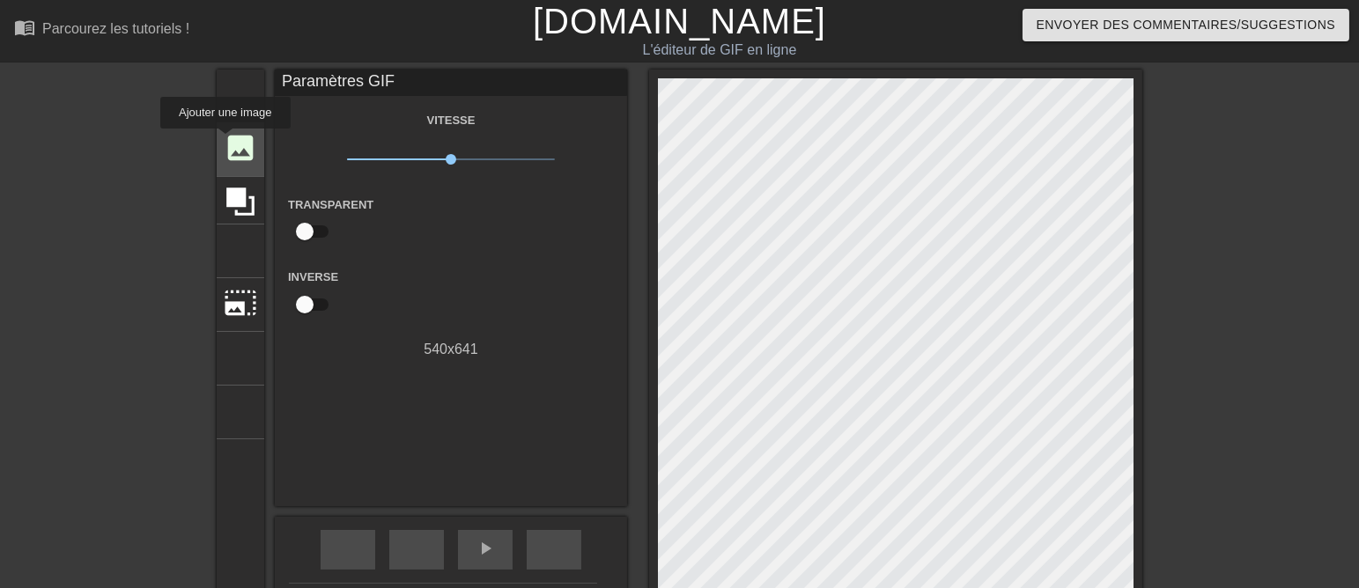
click at [225, 141] on font "image" at bounding box center [240, 147] width 33 height 33
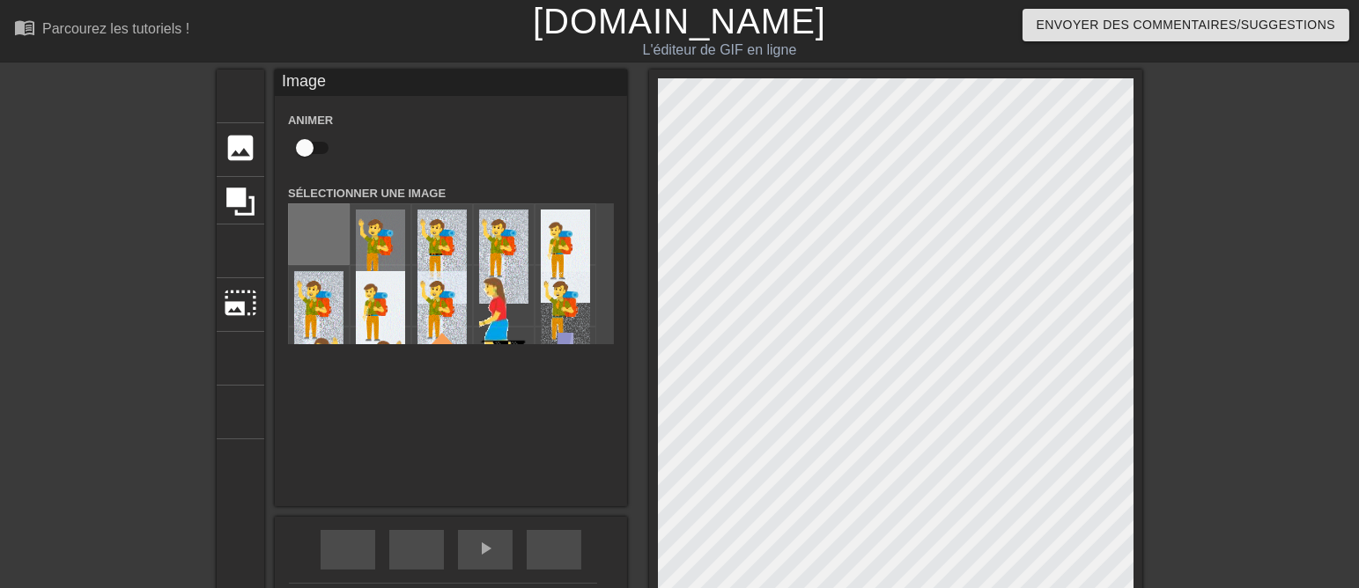
click at [300, 236] on input "file" at bounding box center [319, 234] width 60 height 60
type input "C:\fakepath\HOMME BRAS.png2 T 280925 inversé.png"
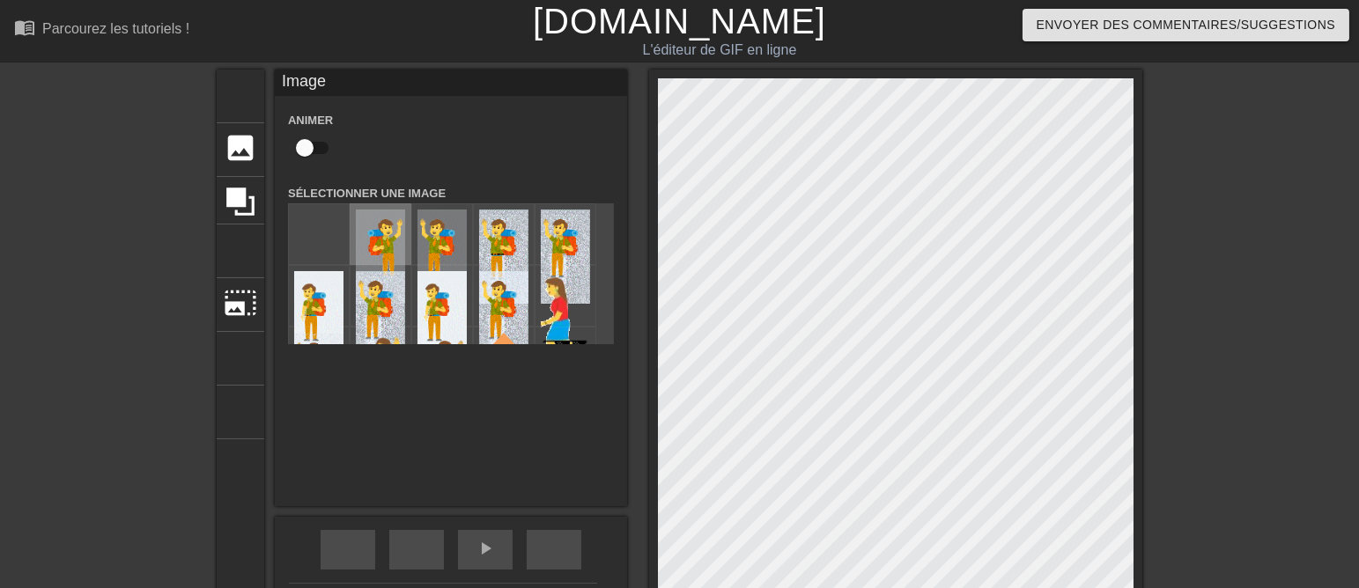
click at [364, 247] on img at bounding box center [380, 257] width 49 height 94
